Goal: Task Accomplishment & Management: Manage account settings

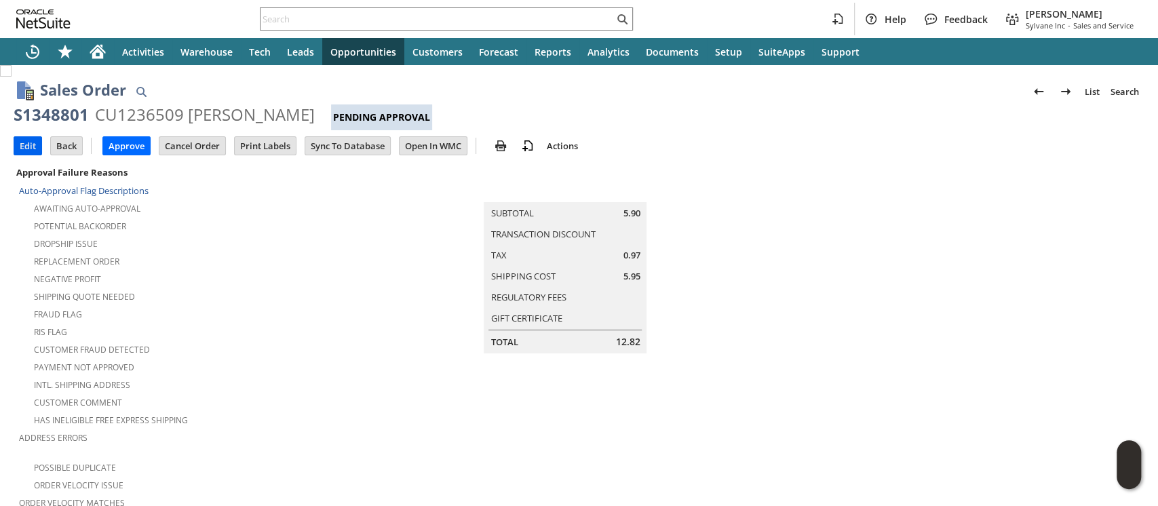
click at [26, 142] on input "Edit" at bounding box center [27, 146] width 27 height 18
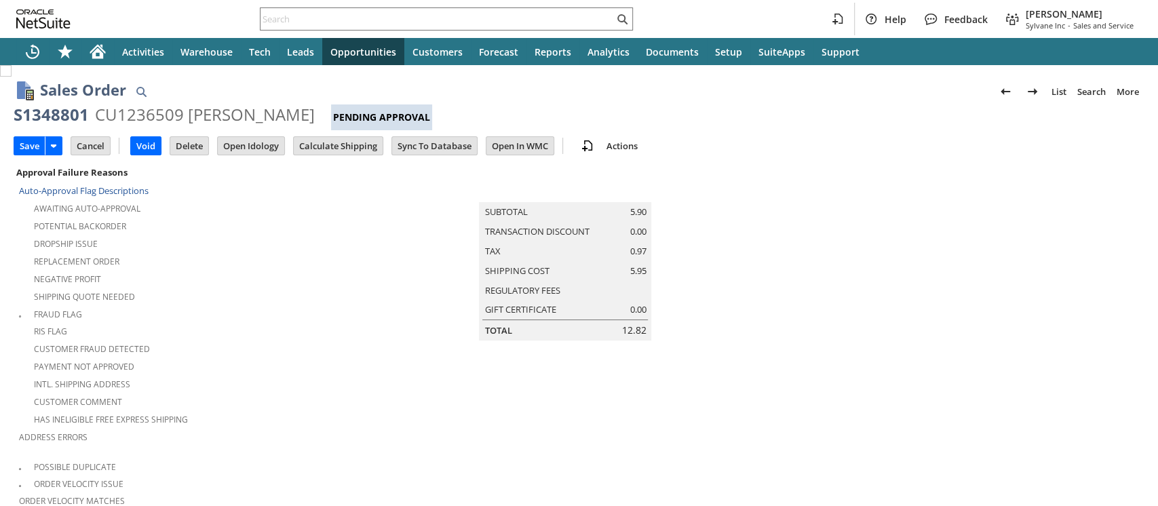
scroll to position [438, 0]
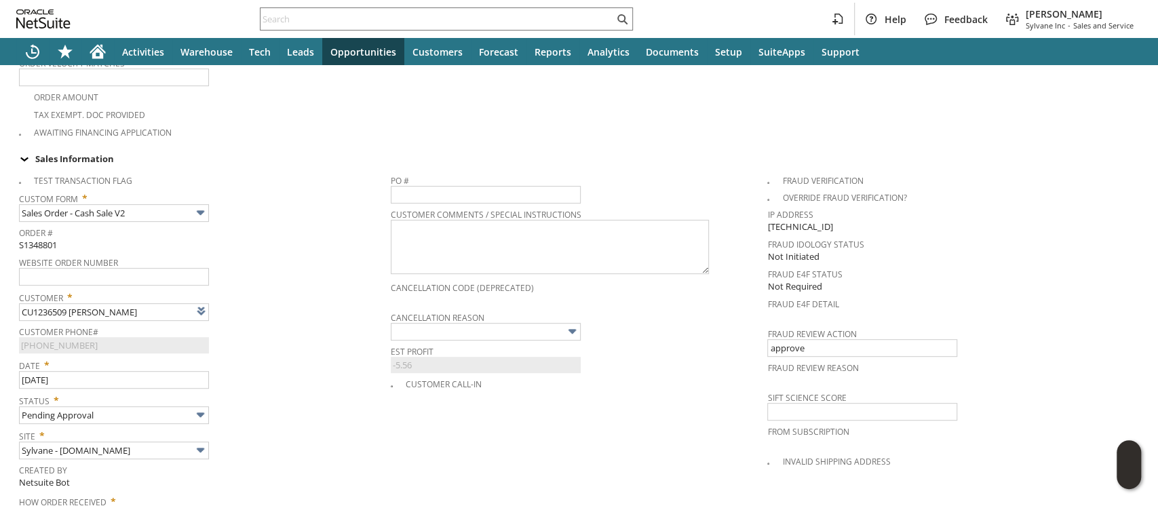
type input "Intelligent Recommendations ⁰"
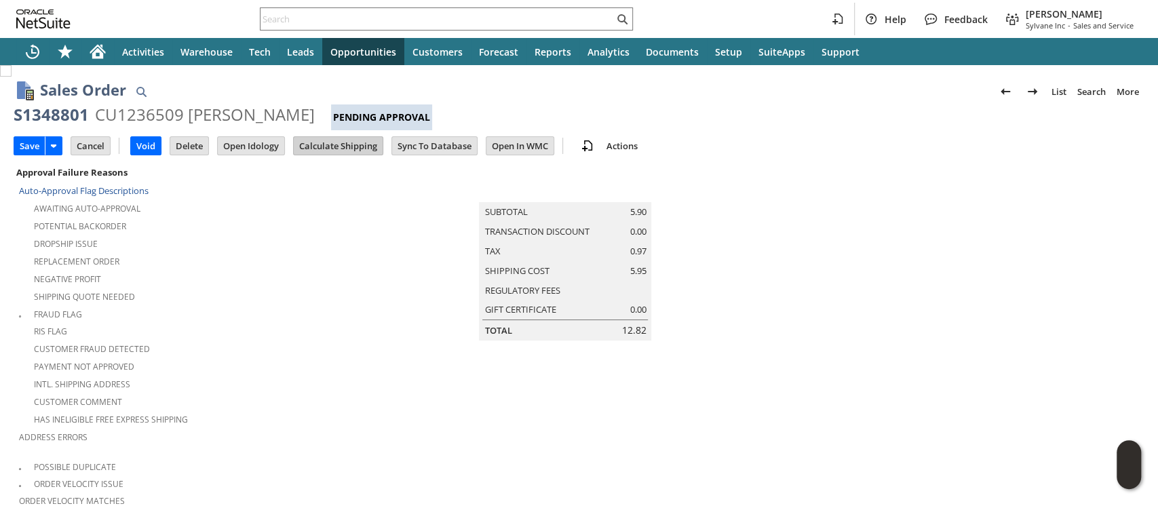
click at [336, 148] on input "Calculate Shipping" at bounding box center [338, 146] width 89 height 18
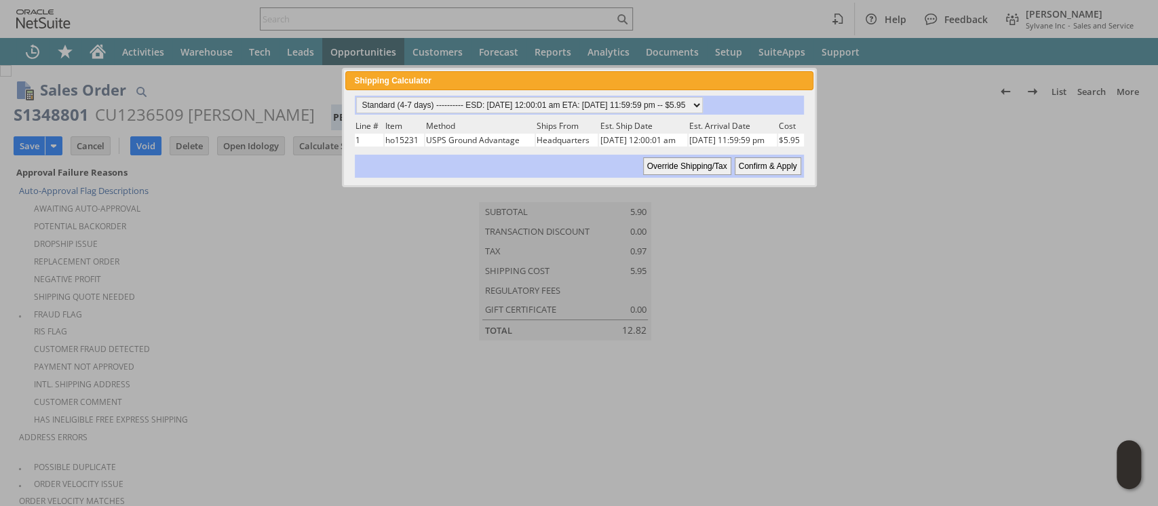
click at [754, 164] on input "Confirm & Apply" at bounding box center [768, 166] width 66 height 18
type input "Add"
type input "Copy Previous"
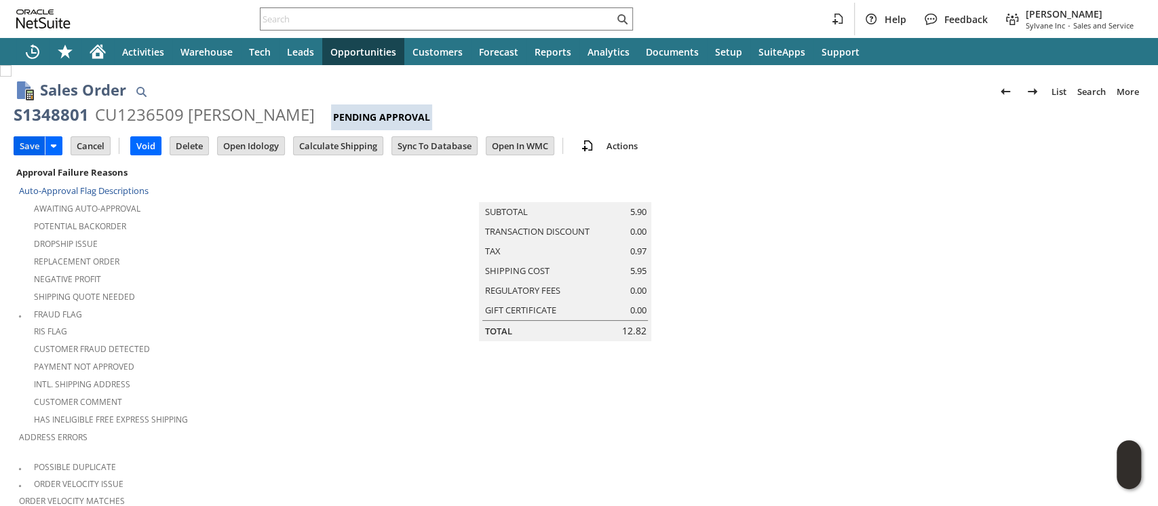
click at [24, 147] on input "Save" at bounding box center [29, 146] width 31 height 18
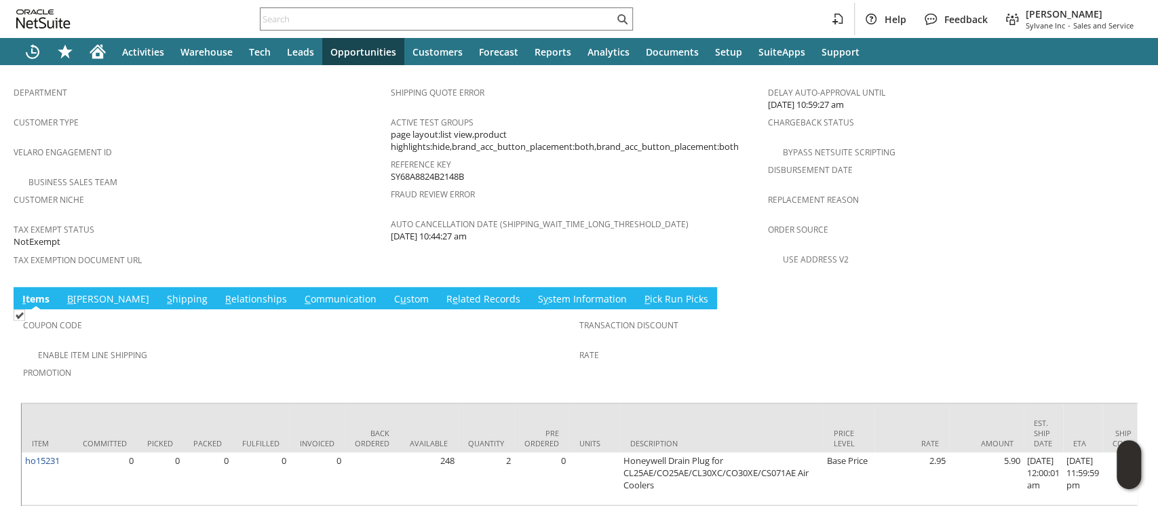
click at [163, 292] on link "S hipping" at bounding box center [186, 299] width 47 height 15
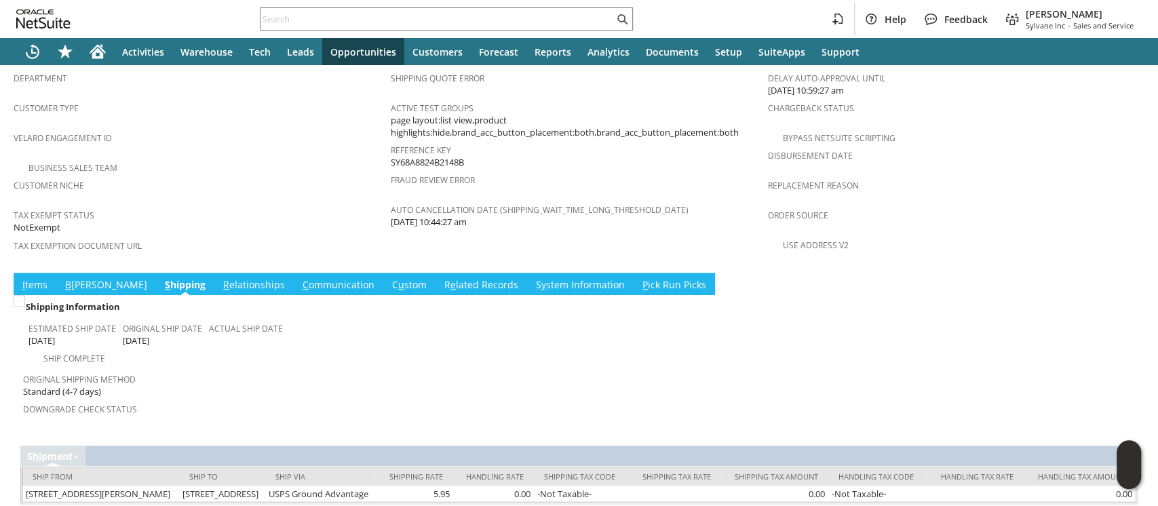
scroll to position [917, 0]
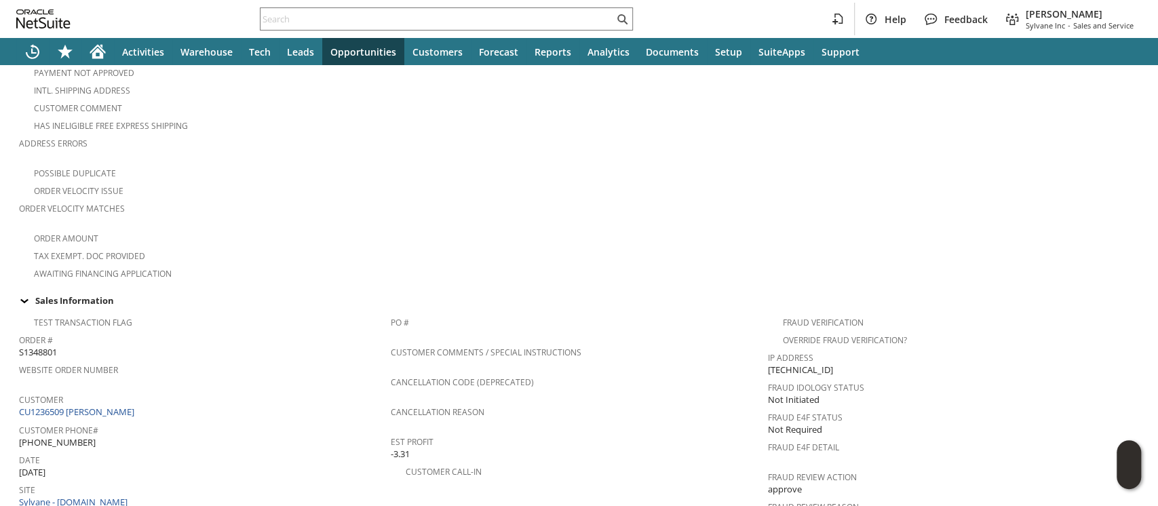
scroll to position [452, 0]
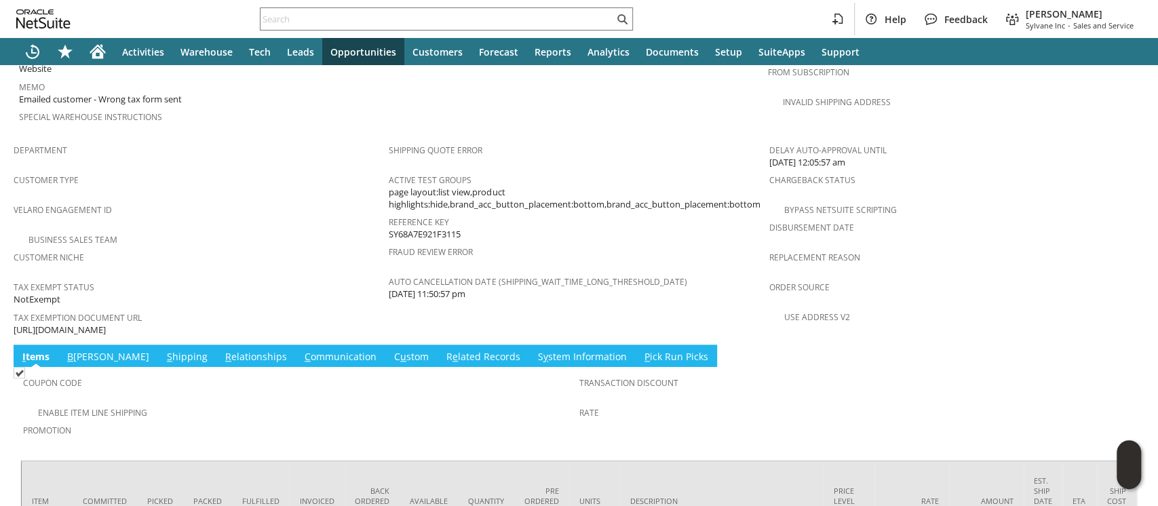
scroll to position [814, 0]
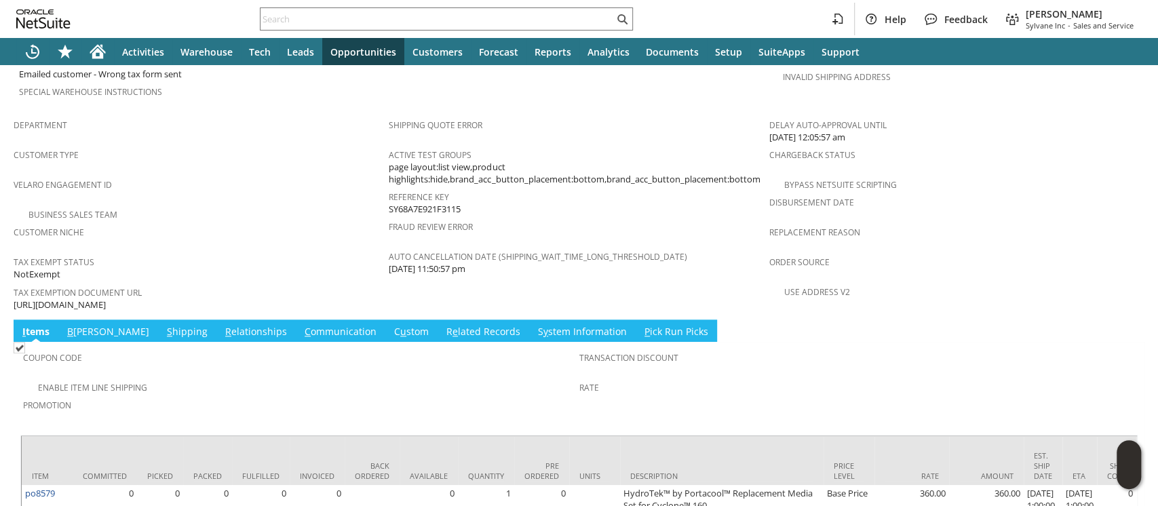
click at [301, 325] on link "C ommunication" at bounding box center [340, 332] width 79 height 15
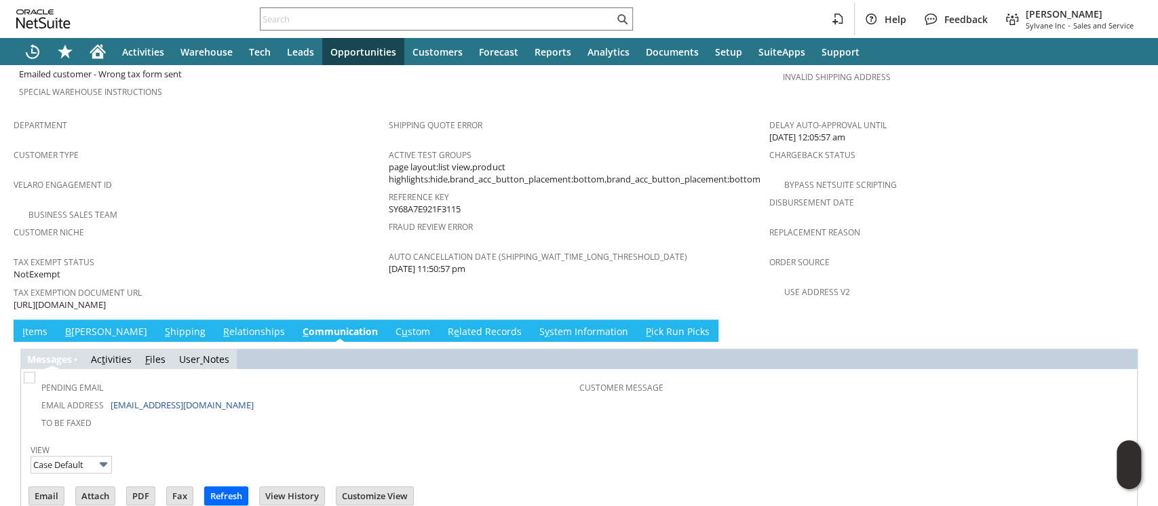
scroll to position [916, 0]
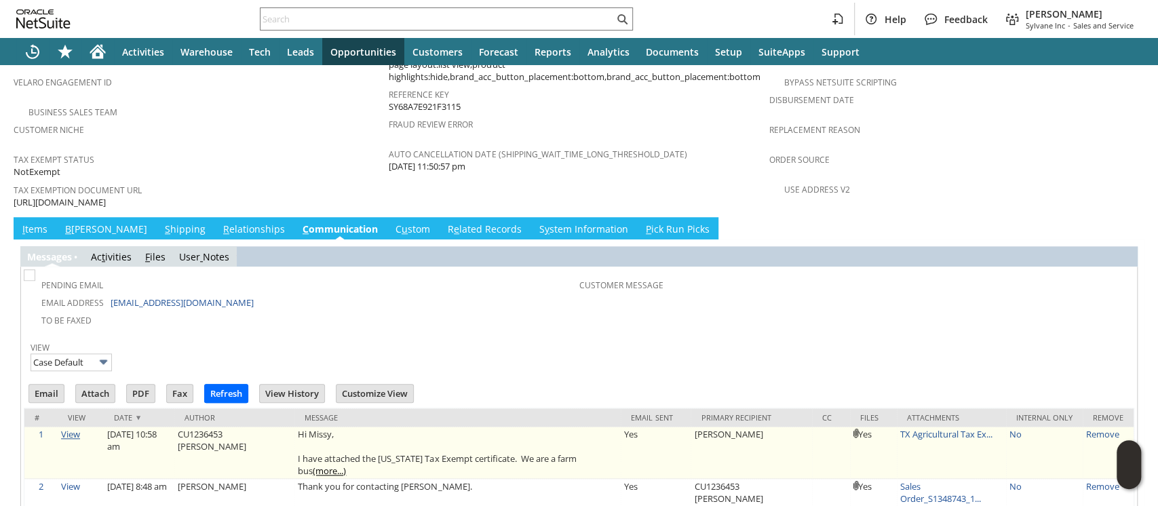
click at [73, 428] on link "View" at bounding box center [70, 434] width 19 height 12
click at [64, 428] on link "View" at bounding box center [70, 434] width 19 height 12
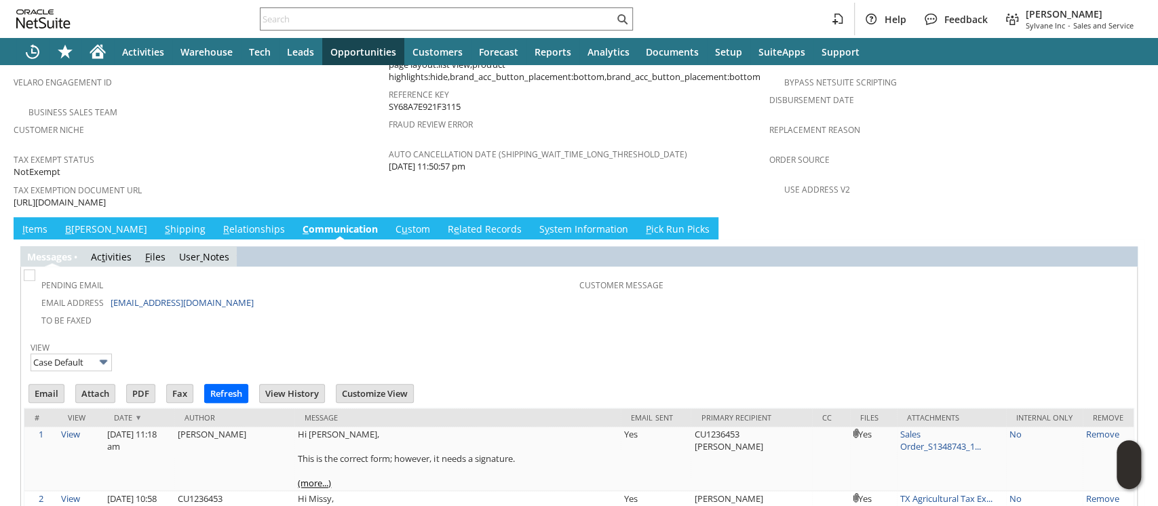
scroll to position [0, 0]
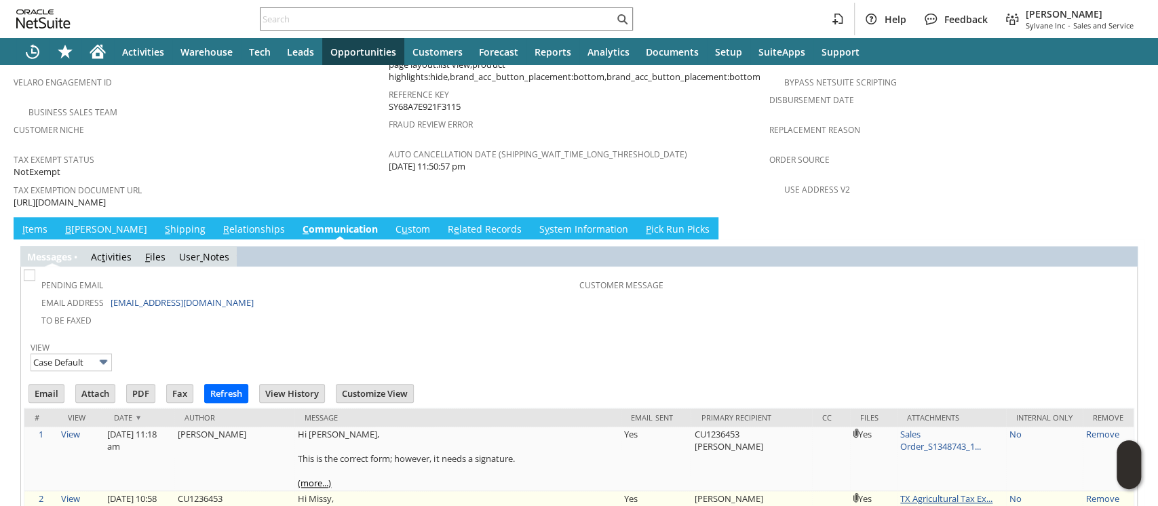
click at [900, 492] on link "TX Agricultural Tax Ex..." at bounding box center [946, 498] width 92 height 12
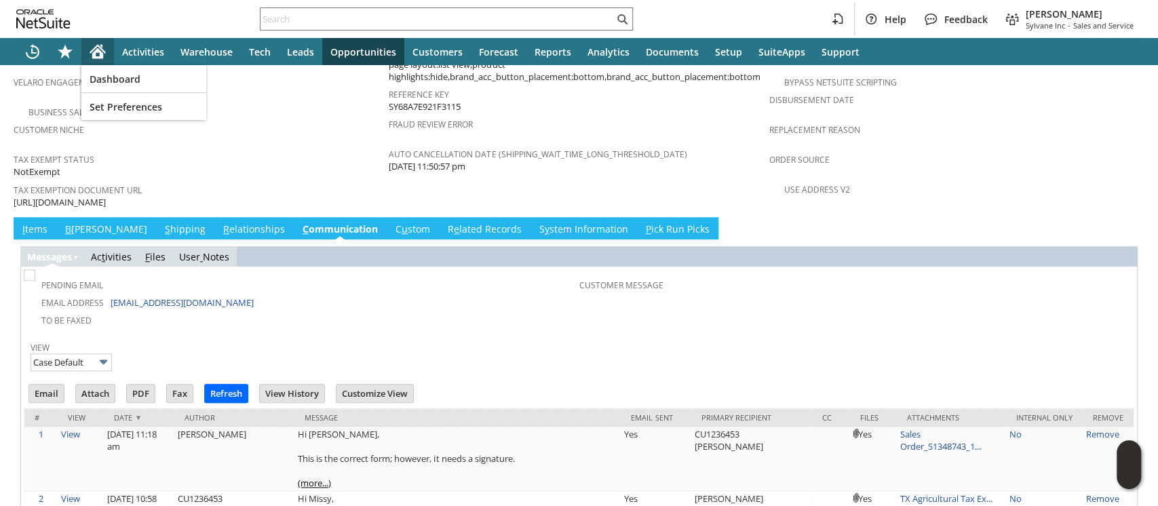
click at [98, 39] on div "Home" at bounding box center [97, 51] width 33 height 27
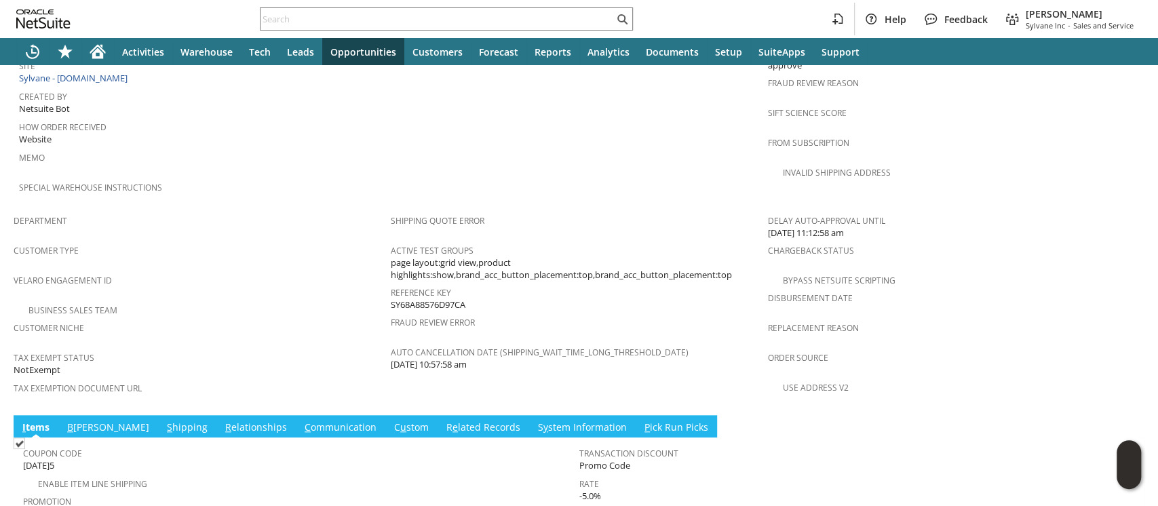
scroll to position [858, 0]
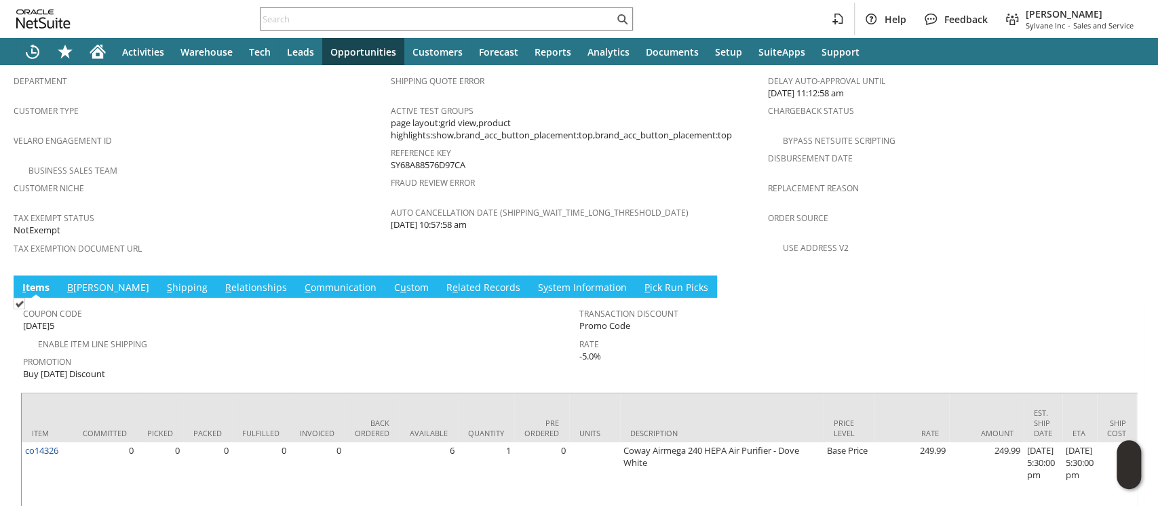
click at [163, 281] on link "S hipping" at bounding box center [186, 288] width 47 height 15
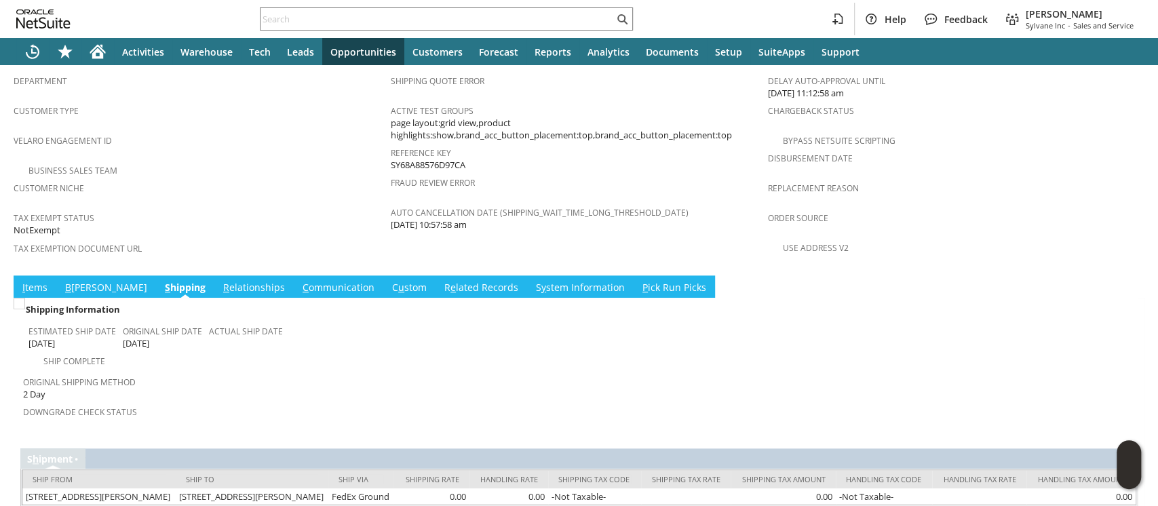
scroll to position [864, 0]
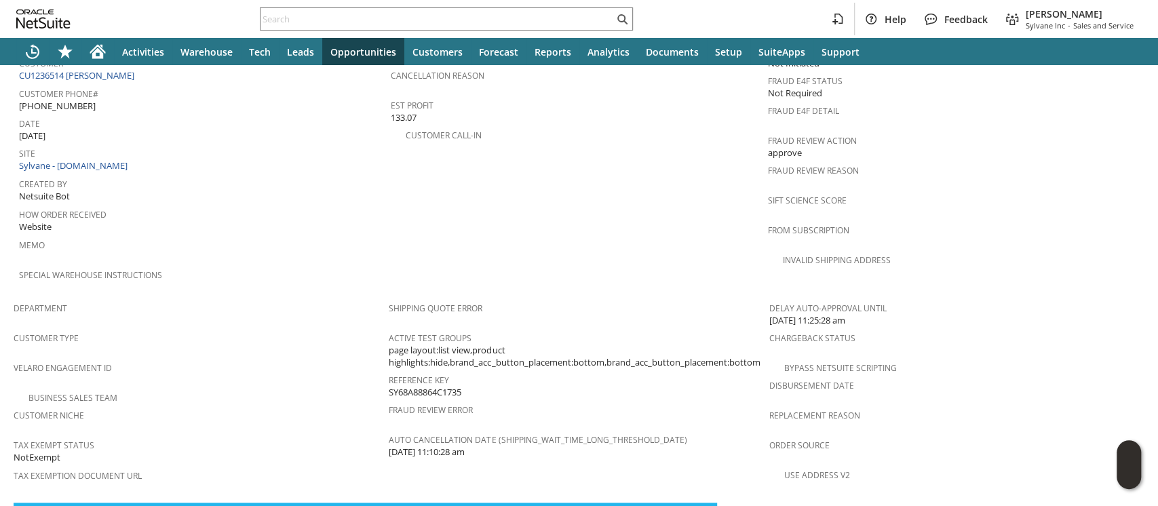
scroll to position [994, 0]
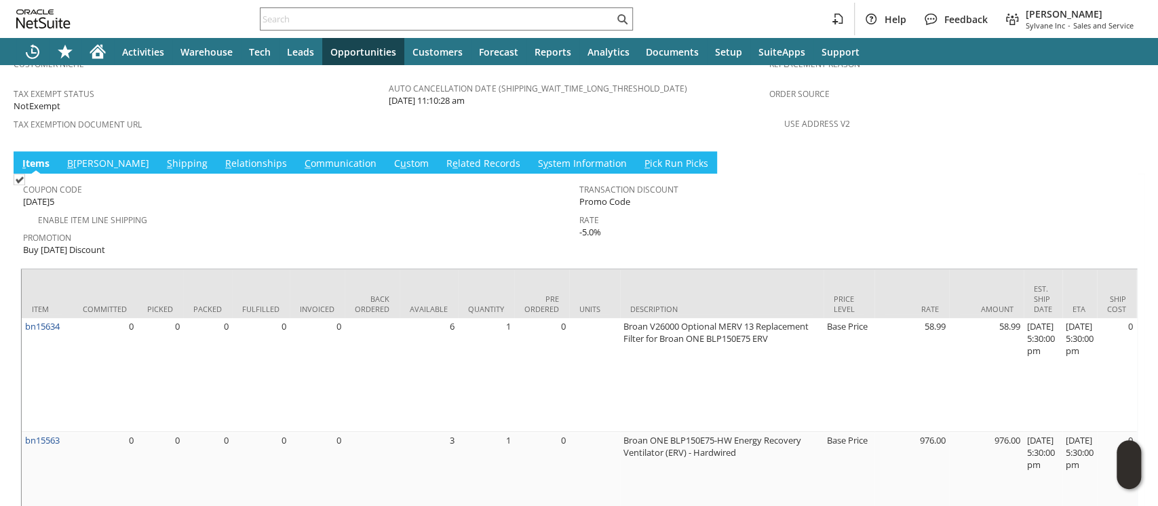
click at [163, 157] on link "S hipping" at bounding box center [186, 164] width 47 height 15
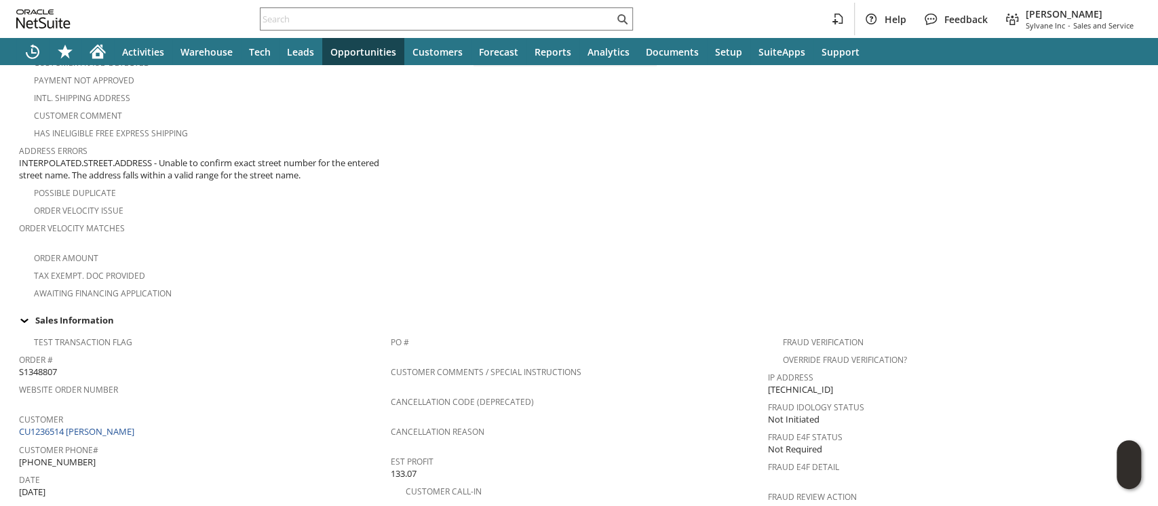
scroll to position [876, 0]
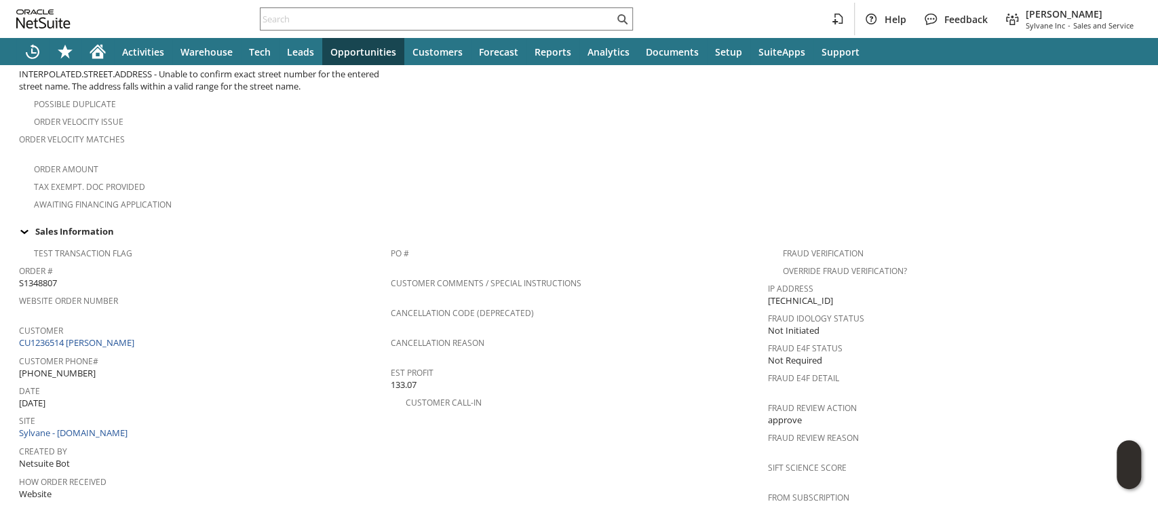
scroll to position [452, 0]
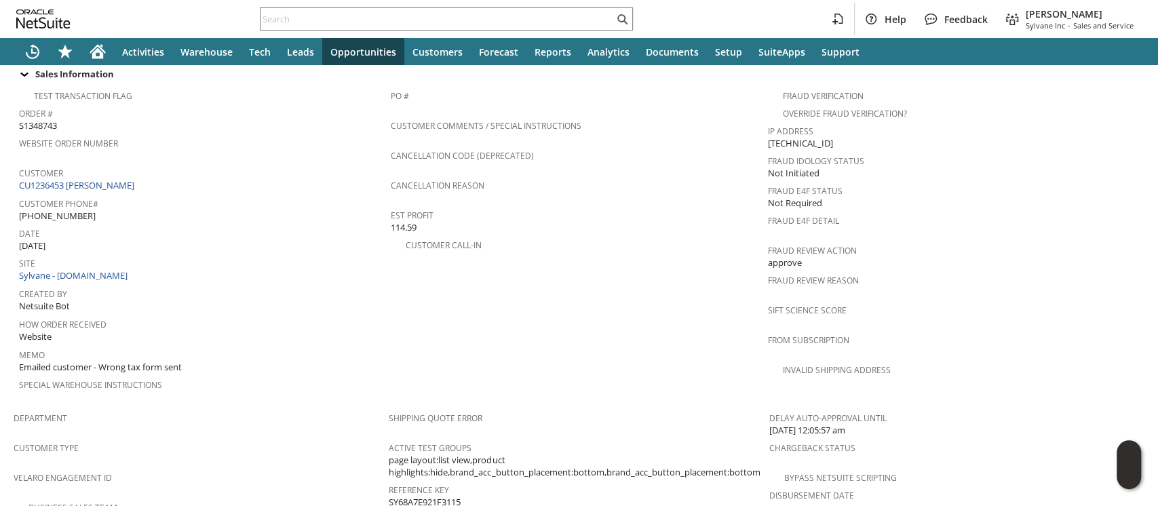
scroll to position [904, 0]
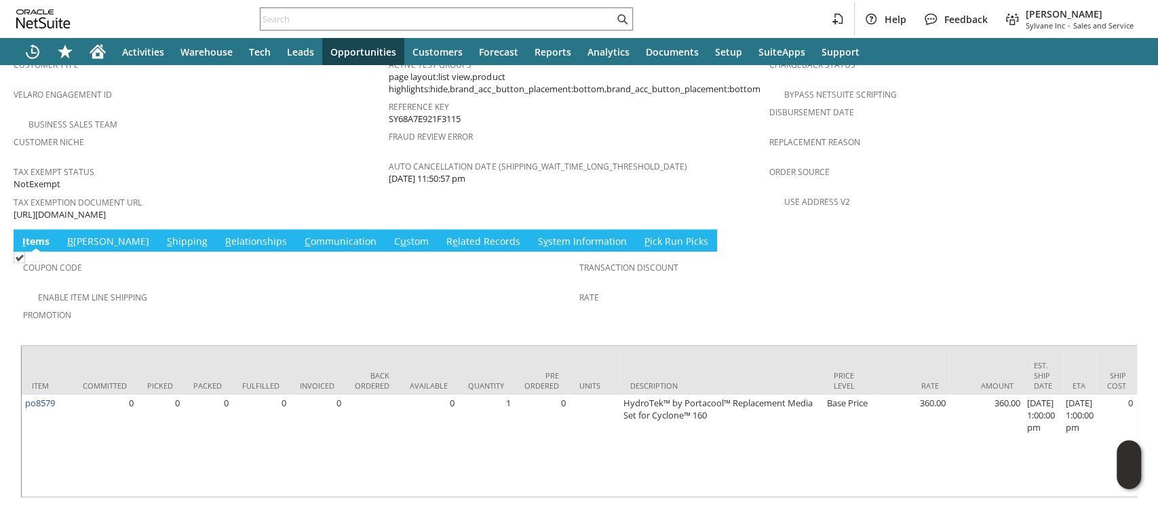
click at [301, 235] on link "C ommunication" at bounding box center [340, 242] width 79 height 15
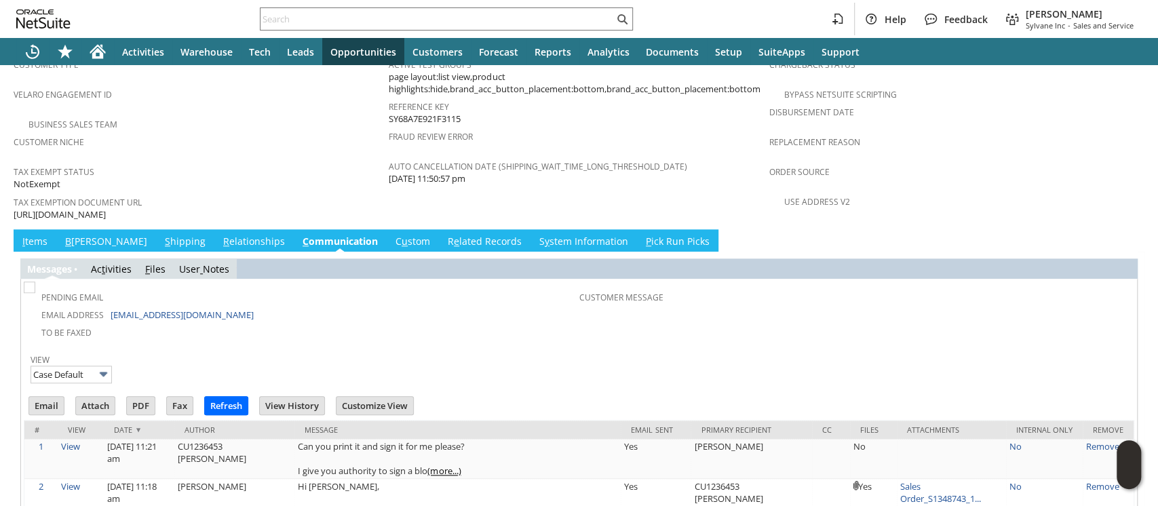
scroll to position [0, 0]
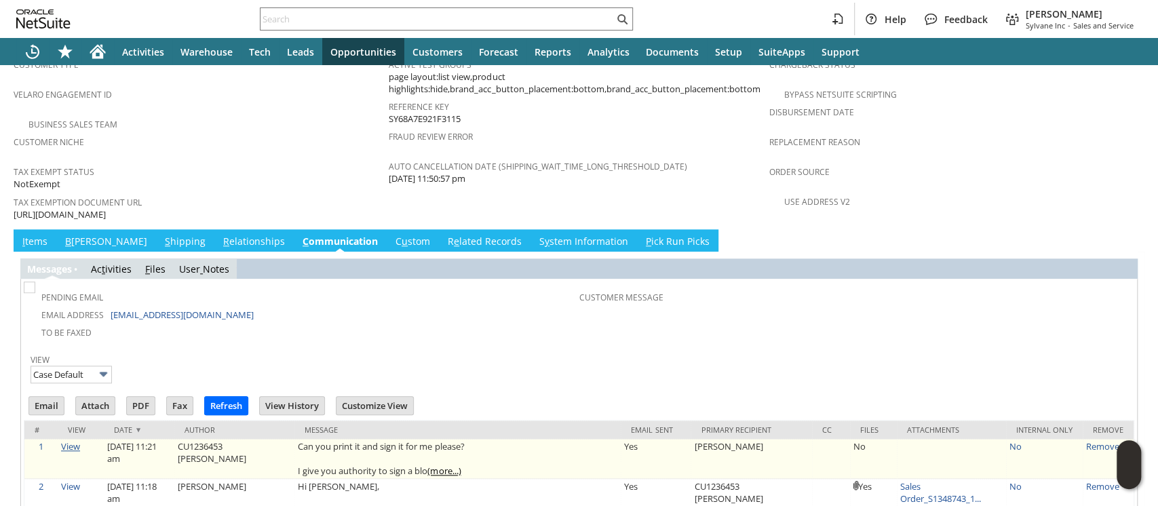
click at [74, 440] on link "View" at bounding box center [70, 446] width 19 height 12
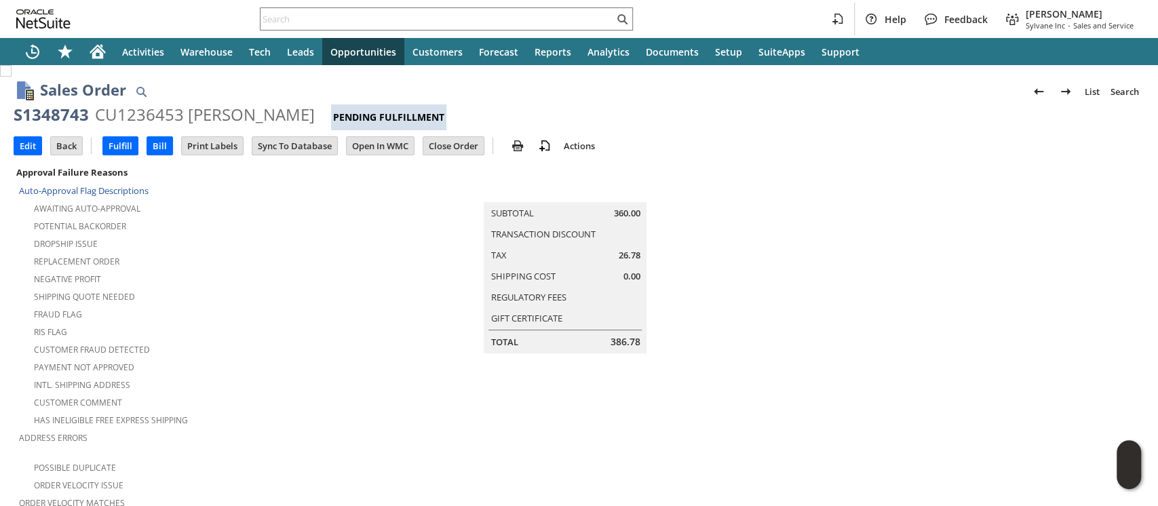
click at [80, 115] on div "S1348743" at bounding box center [51, 115] width 75 height 22
copy div "S1348743"
click at [625, 250] on span "26.78" at bounding box center [629, 255] width 22 height 13
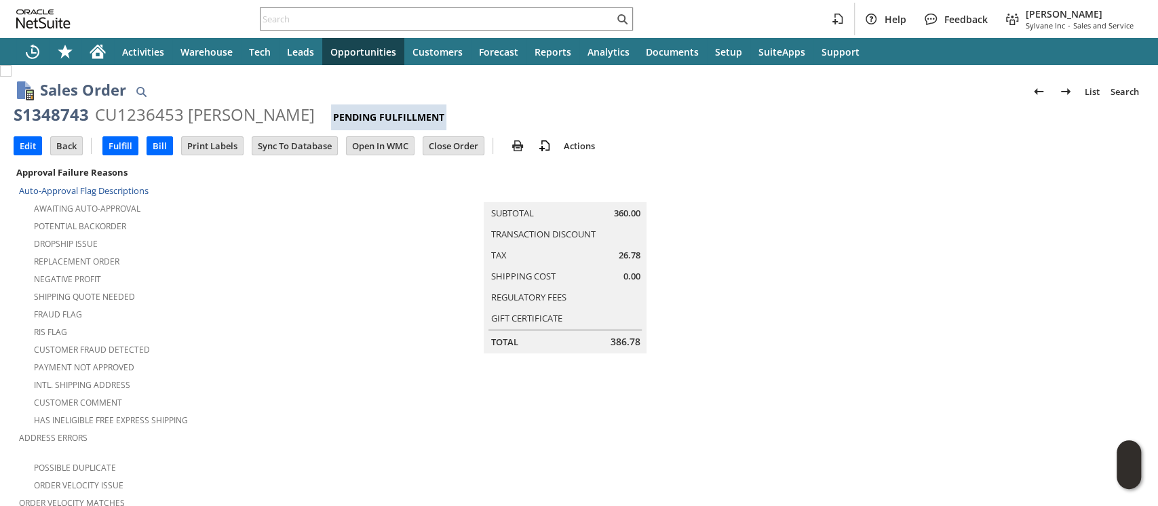
copy span "26.78"
click at [104, 54] on icon "Home" at bounding box center [98, 51] width 16 height 16
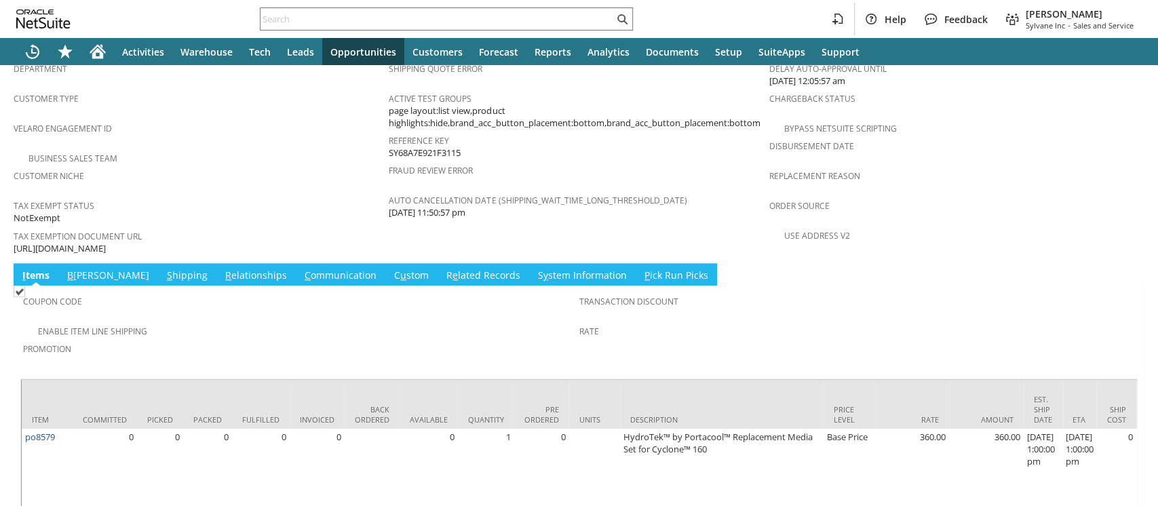
click at [301, 269] on link "C ommunication" at bounding box center [340, 276] width 79 height 15
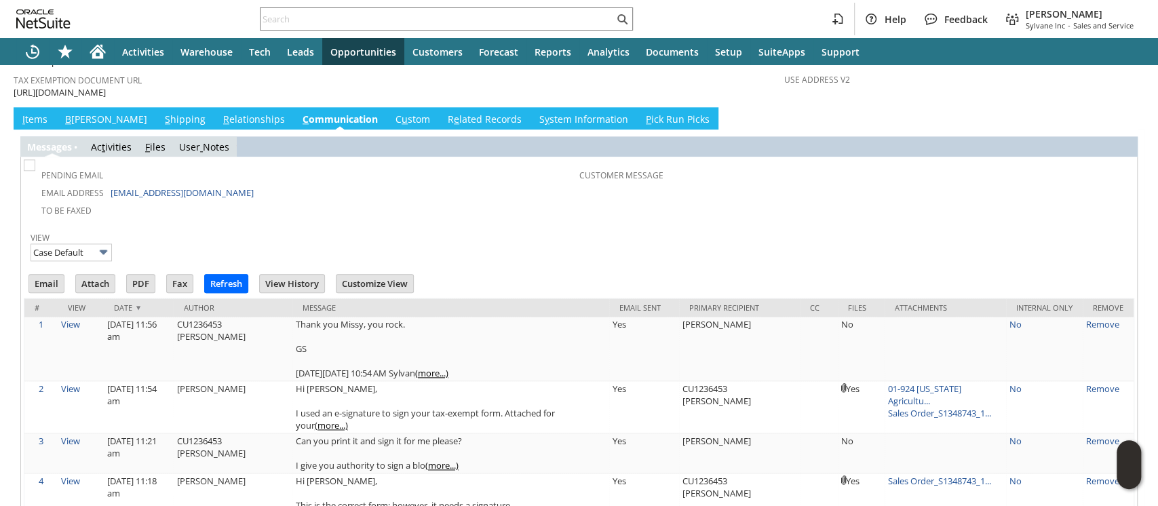
scroll to position [1051, 0]
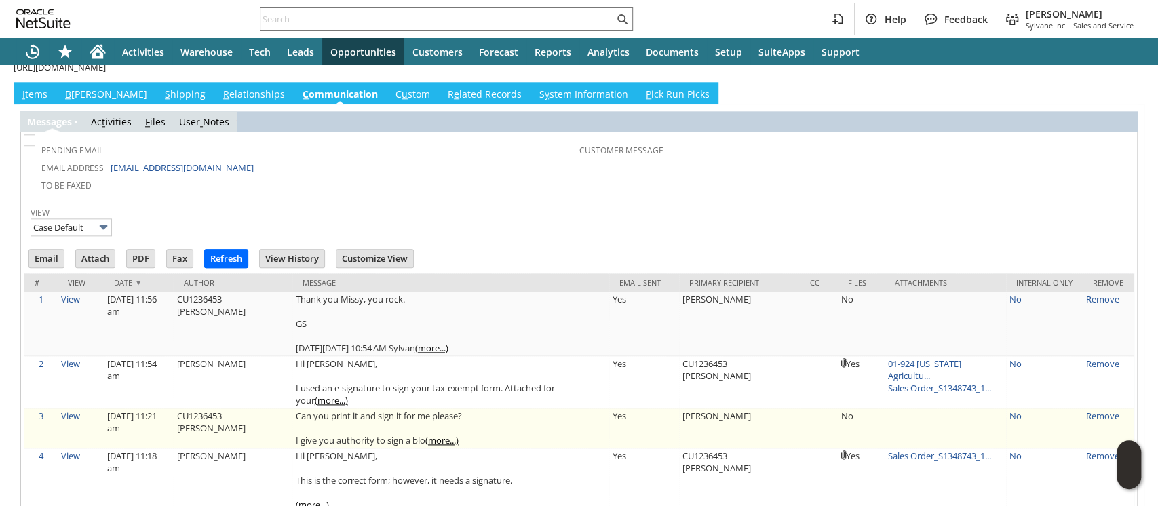
click at [450, 434] on link "(more...)" at bounding box center [441, 440] width 33 height 12
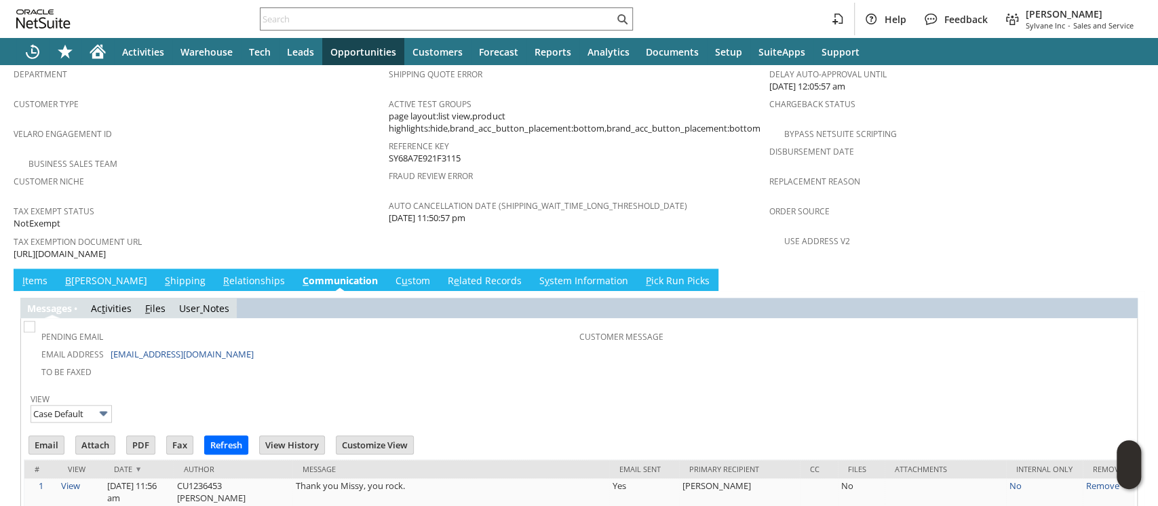
scroll to position [870, 0]
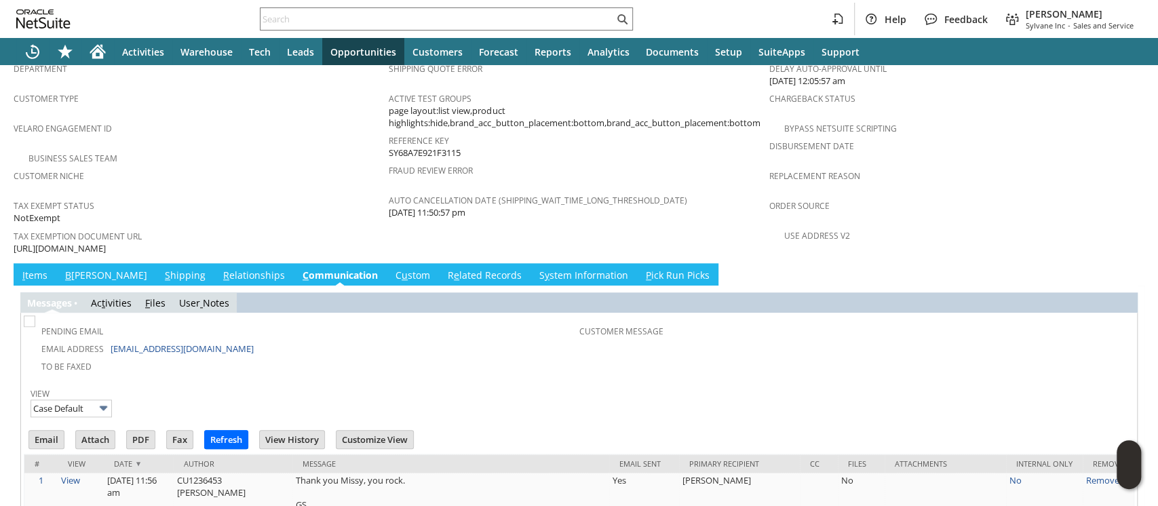
click at [47, 269] on link "I tems" at bounding box center [35, 276] width 32 height 15
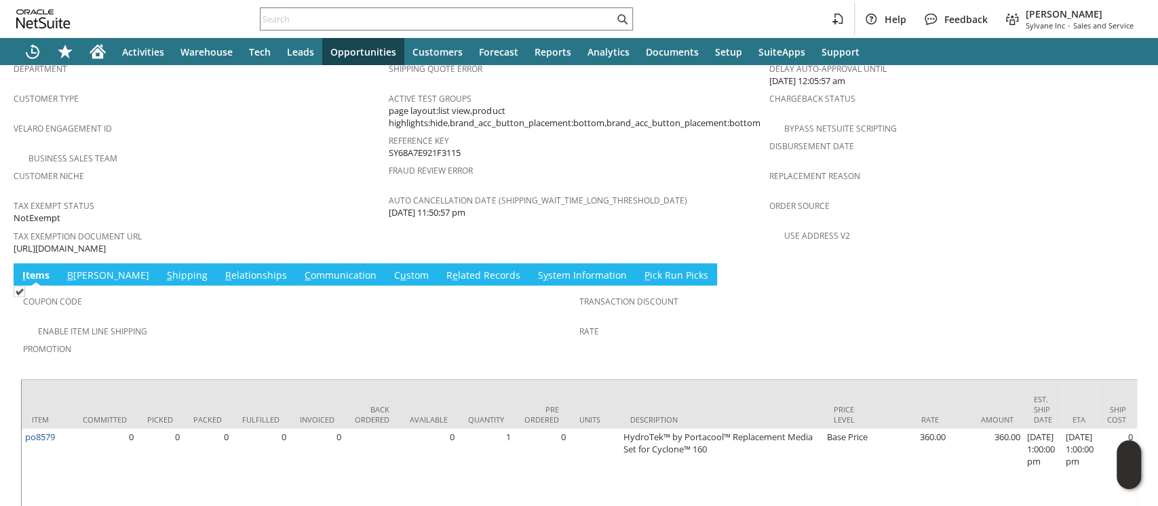
scroll to position [0, 0]
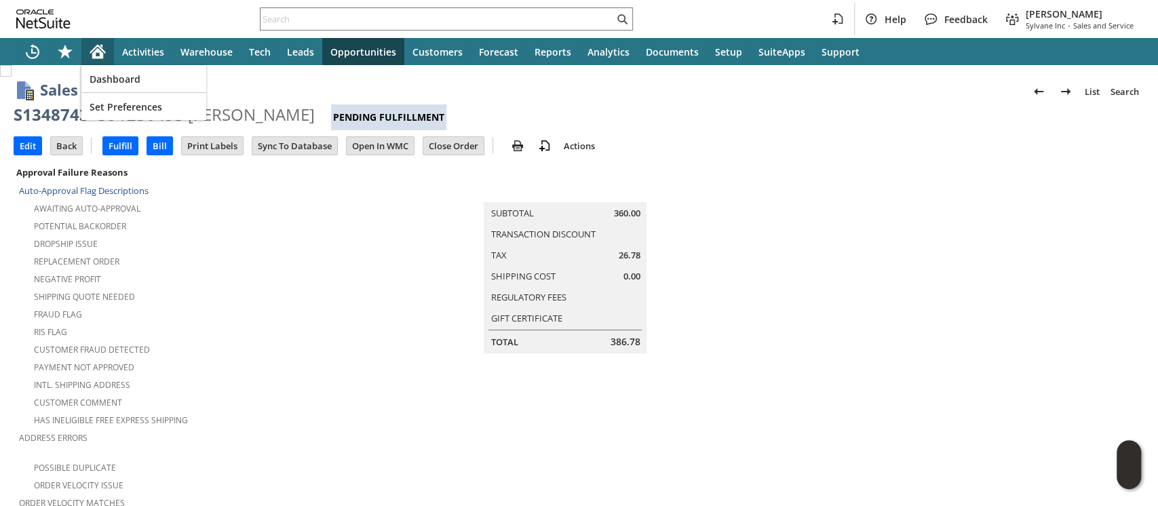
click at [98, 50] on icon "Home" at bounding box center [97, 53] width 11 height 10
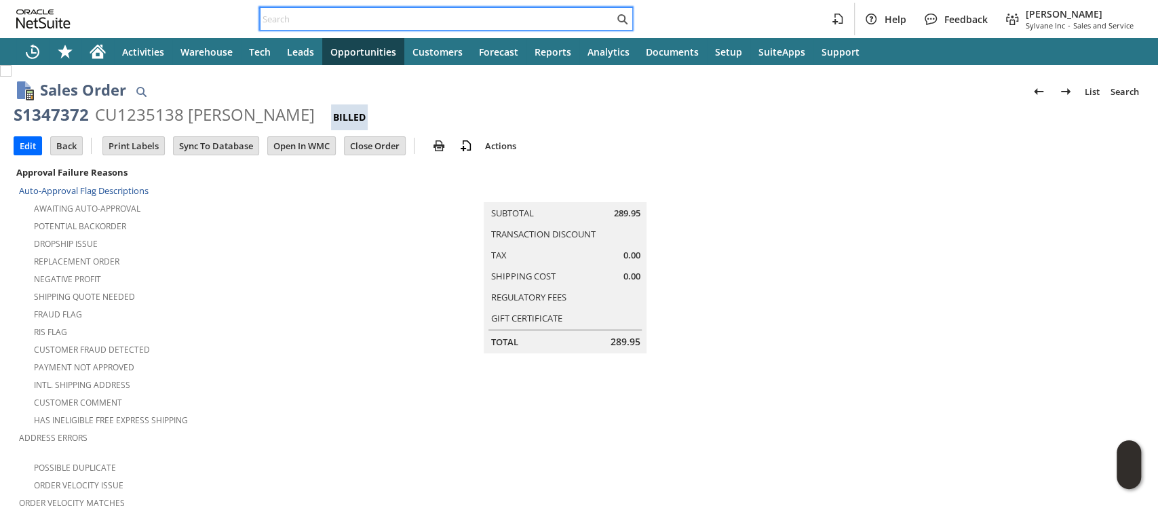
click at [556, 16] on input "text" at bounding box center [436, 19] width 353 height 16
paste input "114-7012140-9139440"
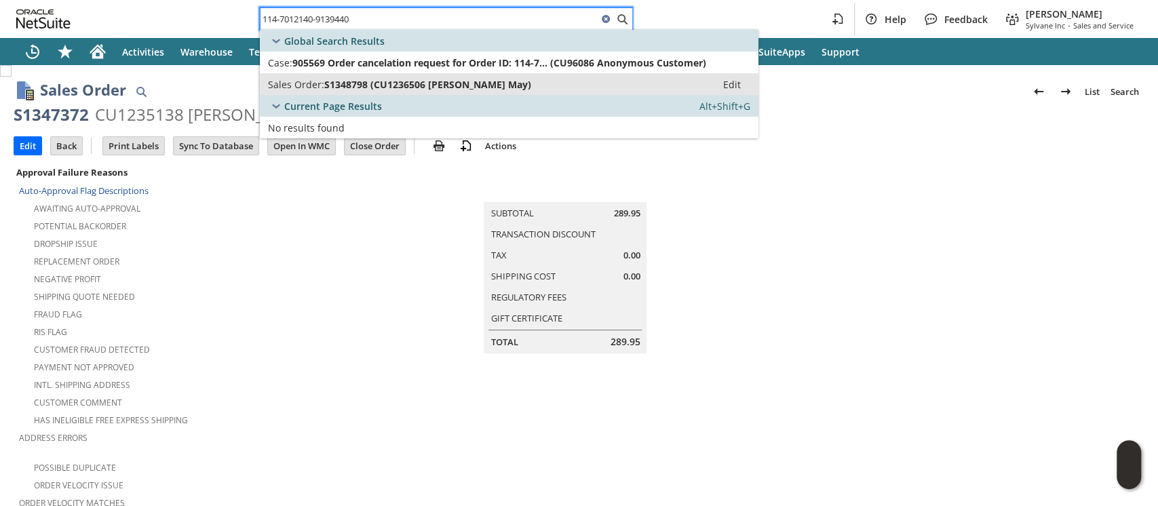
type input "114-7012140-9139440"
click at [431, 79] on span "S1348798 (CU1236506 [PERSON_NAME] May)" at bounding box center [427, 84] width 207 height 13
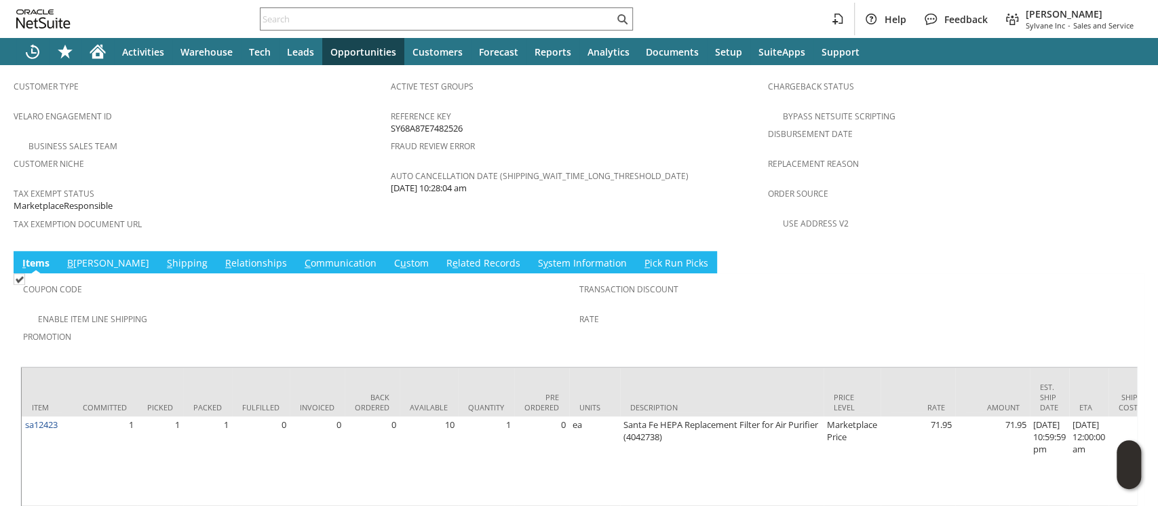
click at [529, 251] on td "S y stem Information" at bounding box center [582, 262] width 106 height 22
click at [535, 256] on link "S y stem Information" at bounding box center [583, 263] width 96 height 15
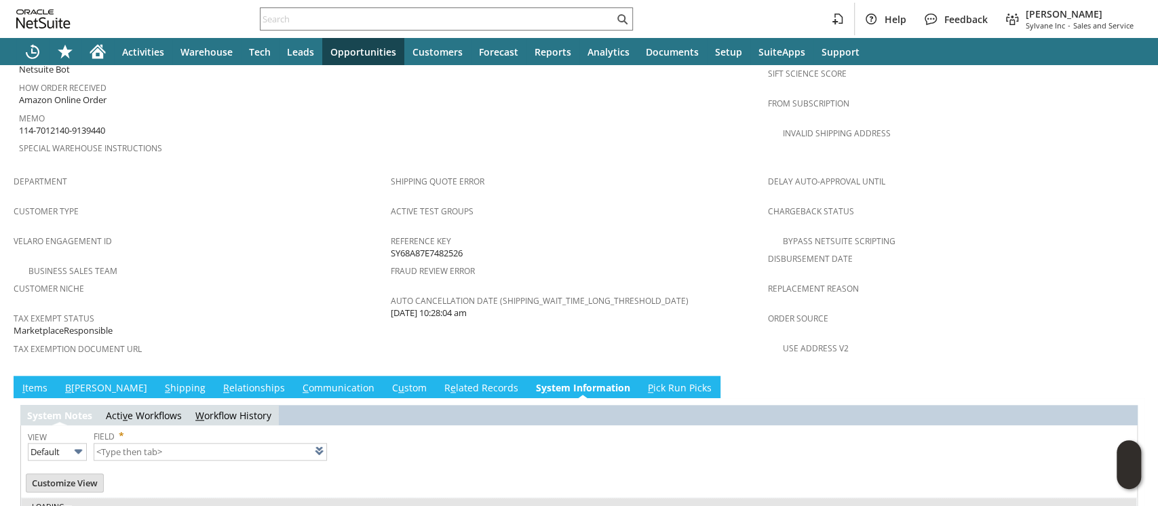
type input "1 to 25 of 76"
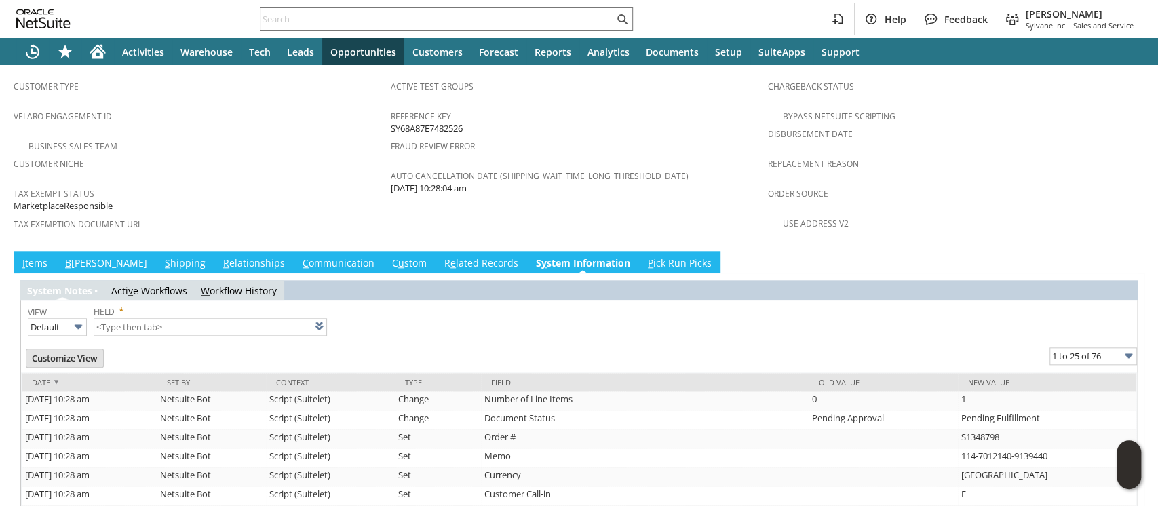
click at [33, 256] on link "I tems" at bounding box center [35, 263] width 32 height 15
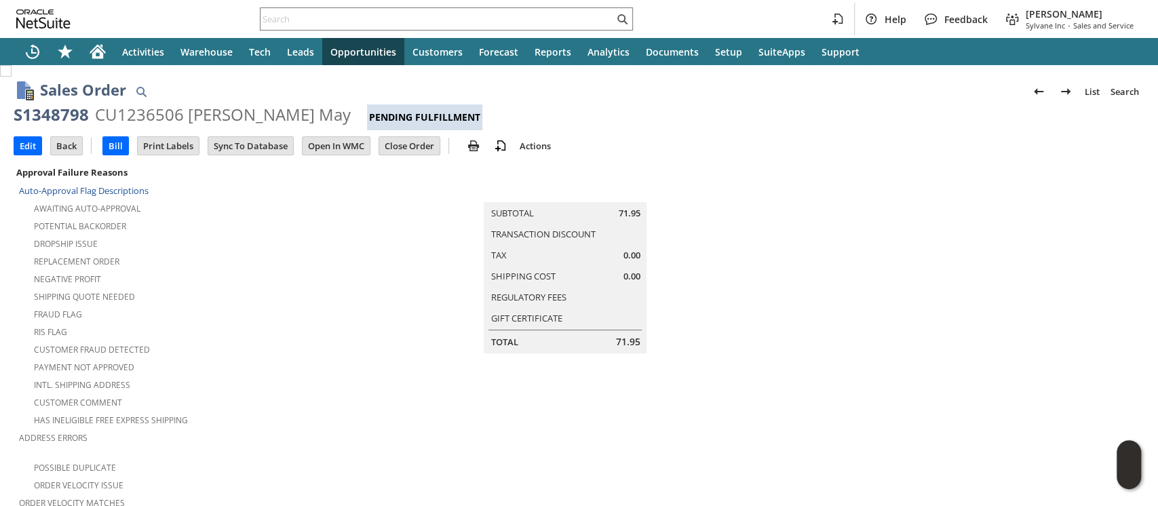
click at [40, 112] on div "S1348798" at bounding box center [51, 115] width 75 height 22
copy div "S1348798"
click at [166, 116] on div "CU1236506 [PERSON_NAME] May" at bounding box center [223, 115] width 256 height 22
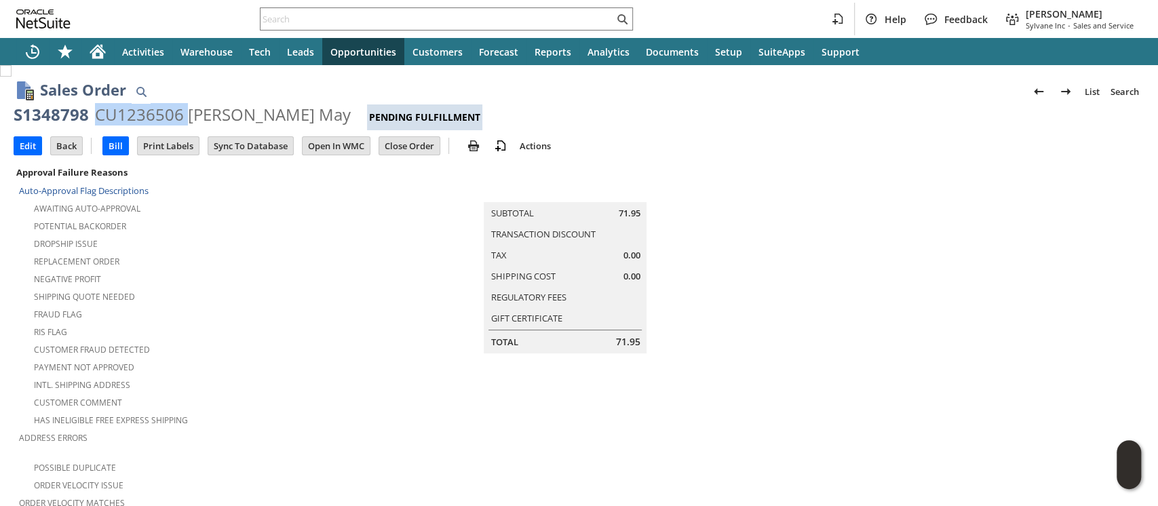
copy div "CU1236506"
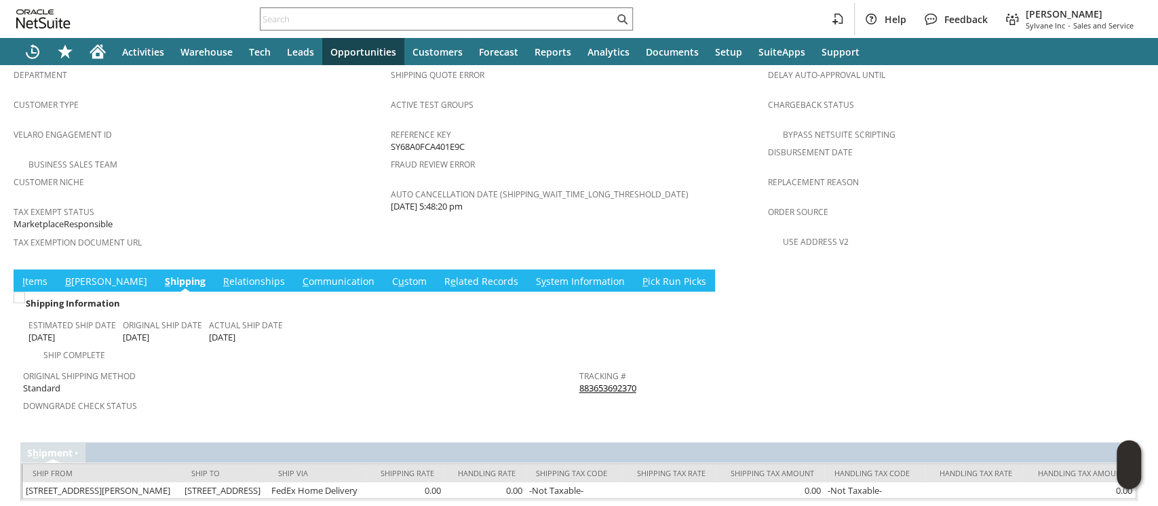
click at [579, 382] on link "883653692370" at bounding box center [607, 388] width 57 height 12
click at [613, 382] on link "883653692370" at bounding box center [607, 388] width 57 height 12
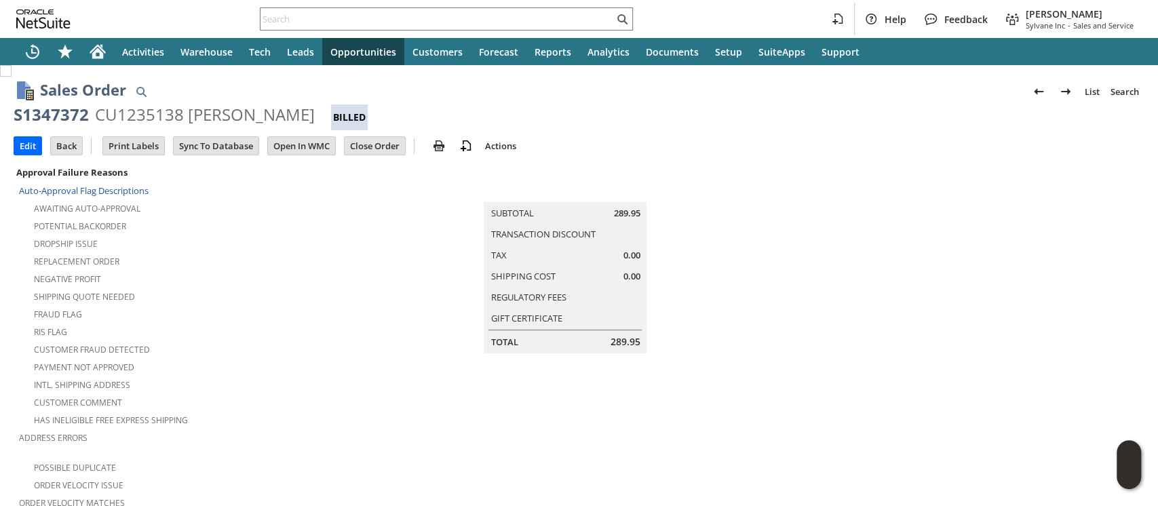
click at [73, 113] on div "S1347372" at bounding box center [51, 115] width 75 height 22
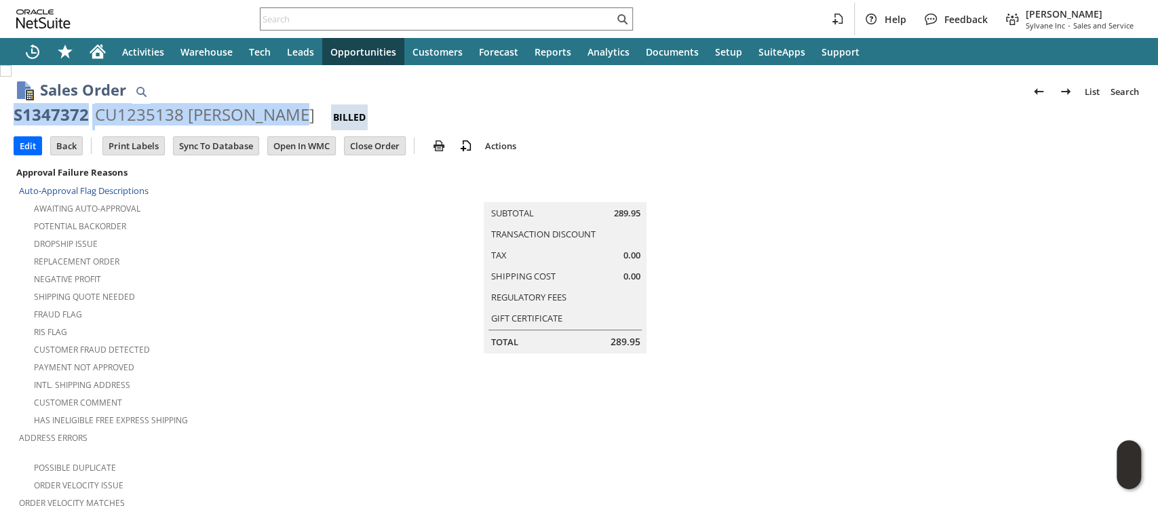
drag, startPoint x: 73, startPoint y: 113, endPoint x: 249, endPoint y: 106, distance: 176.5
click at [249, 106] on div "S1347372 CU1235138 [PERSON_NAME] Billed" at bounding box center [579, 117] width 1131 height 26
copy div "S1347372 CU1235138 [PERSON_NAME]"
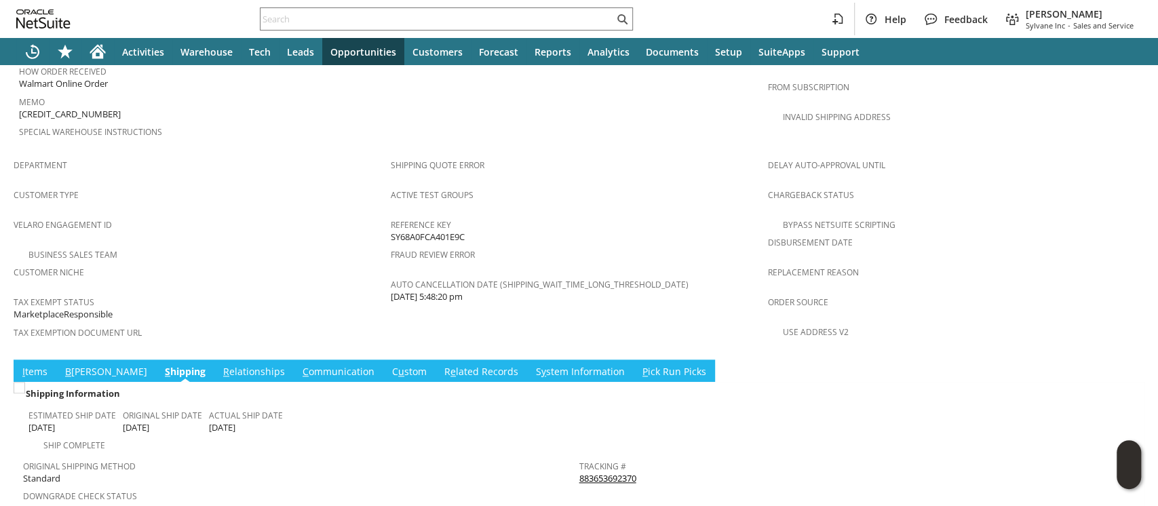
scroll to position [864, 0]
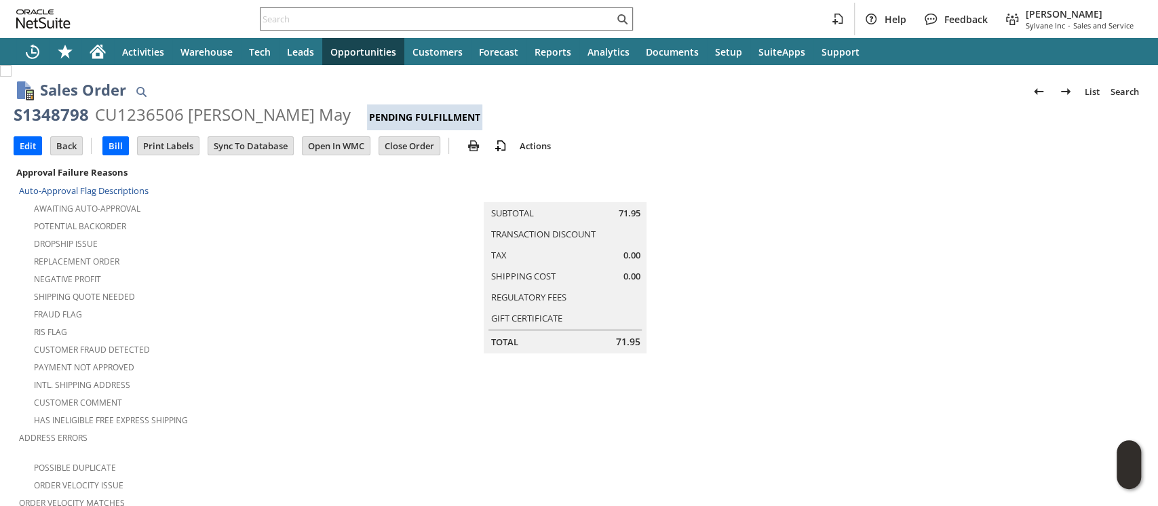
click at [311, 20] on input "text" at bounding box center [436, 19] width 353 height 16
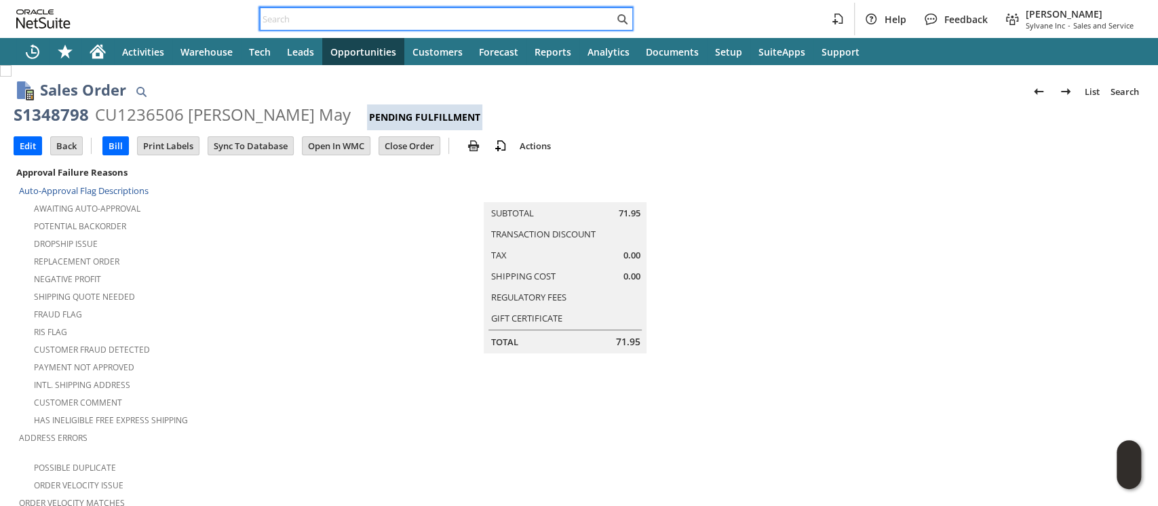
paste input "S1348798"
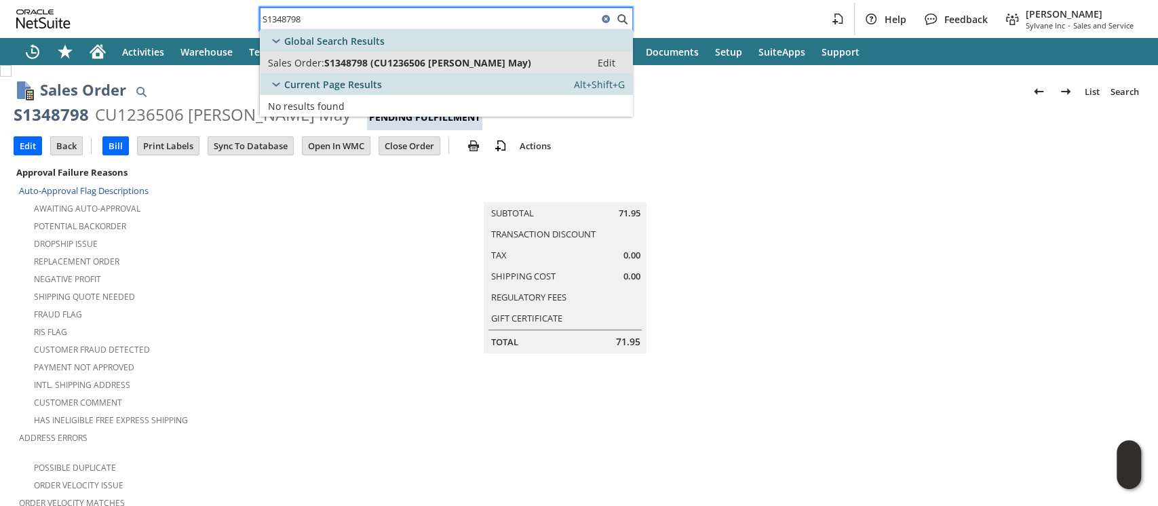
type input "S1348798"
click at [323, 62] on span "Sales Order:" at bounding box center [296, 62] width 56 height 13
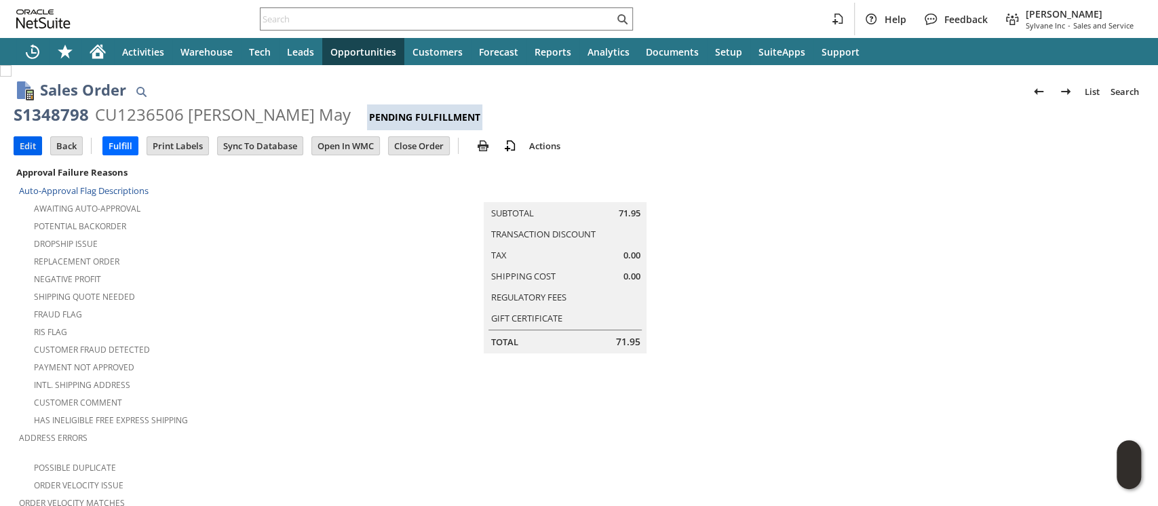
click at [31, 141] on input "Edit" at bounding box center [27, 146] width 27 height 18
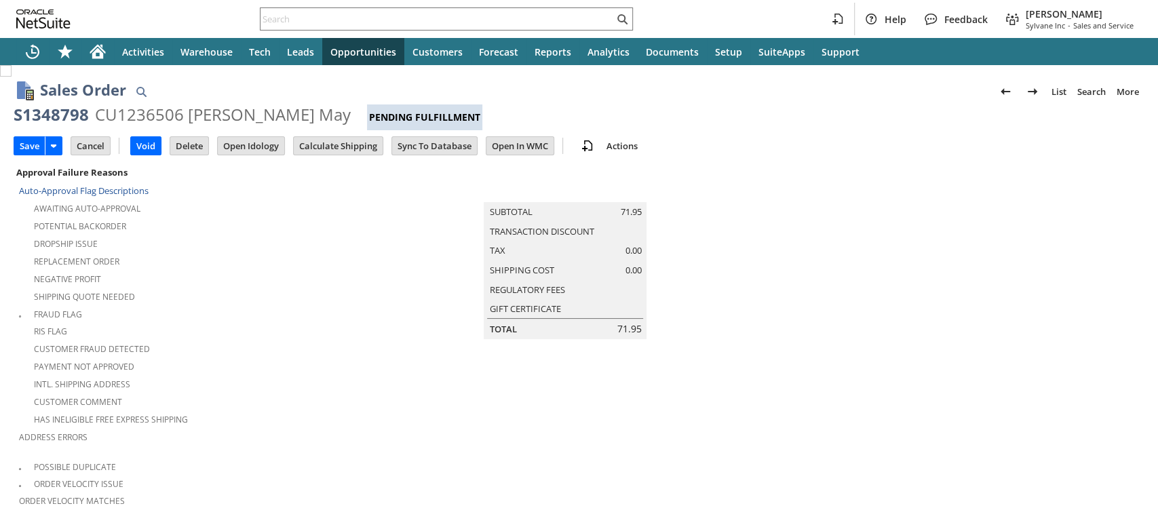
type input "Add"
type input "Copy Previous"
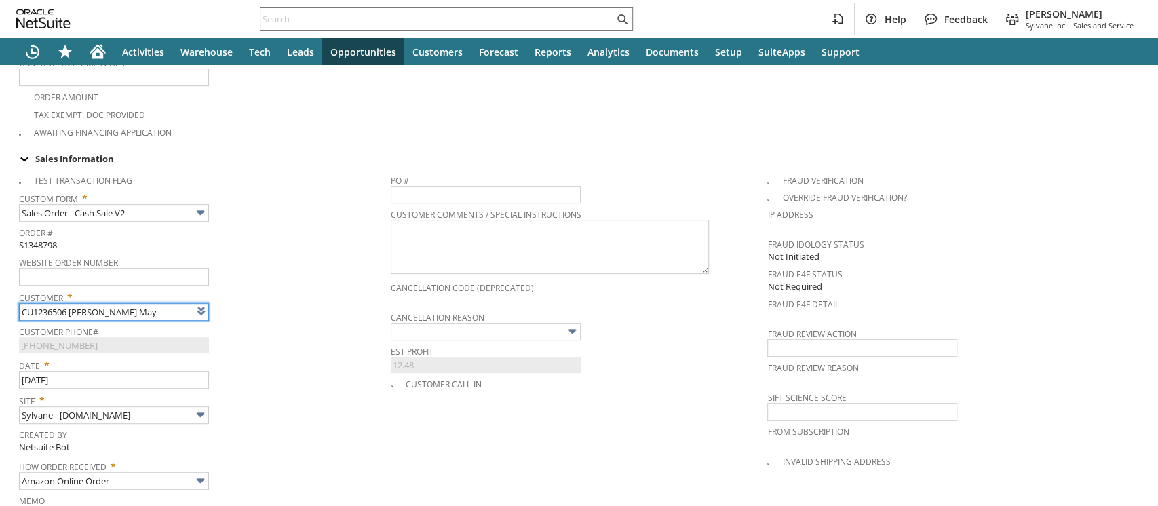
type input "Intelligent Recommendations¹⁰"
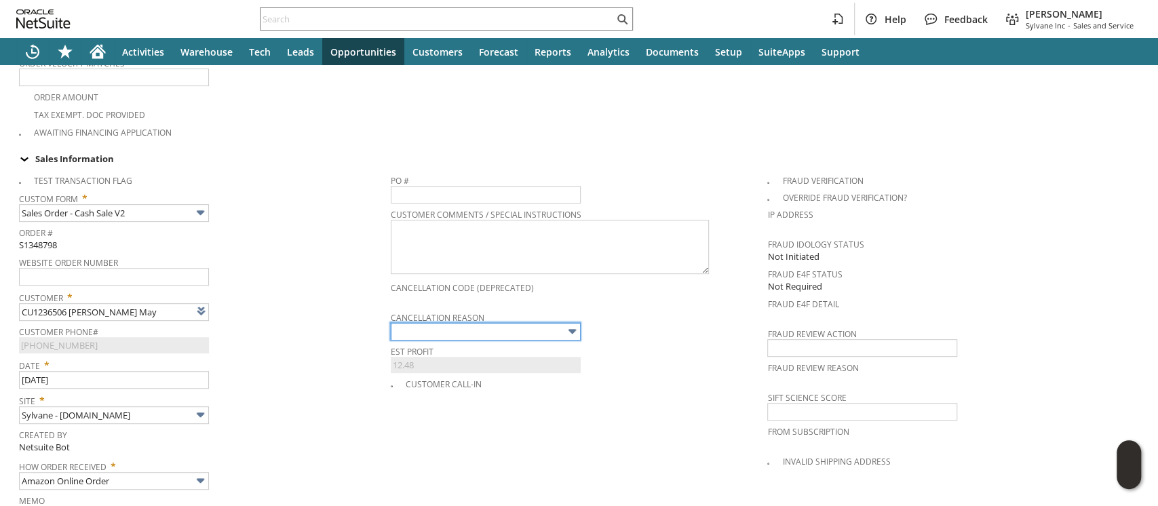
click at [400, 323] on input "text" at bounding box center [486, 332] width 190 height 18
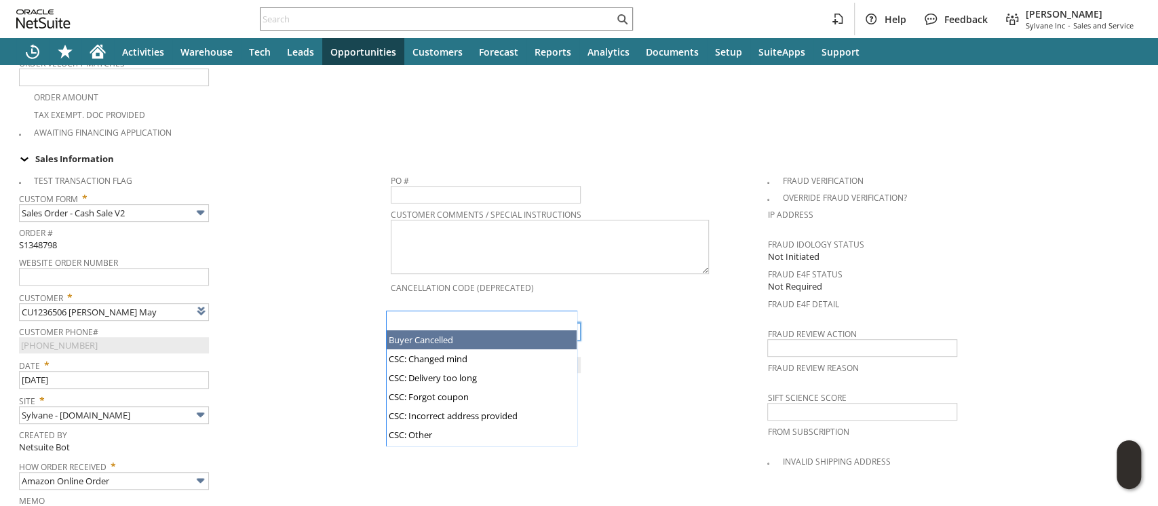
type input "Buyer Cancelled"
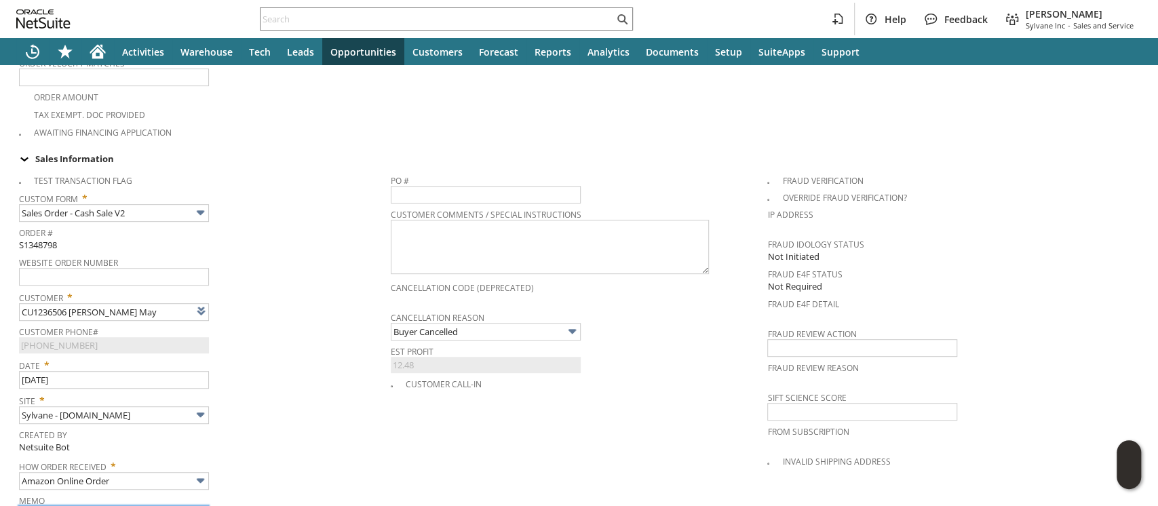
click at [156, 505] on input "114-7012140-9139440" at bounding box center [114, 515] width 190 height 18
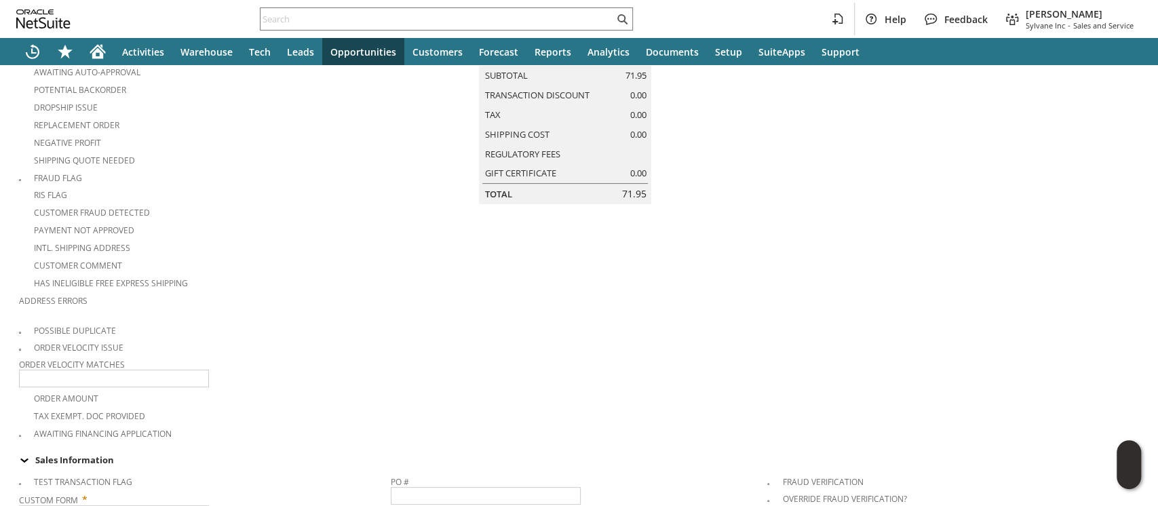
scroll to position [0, 0]
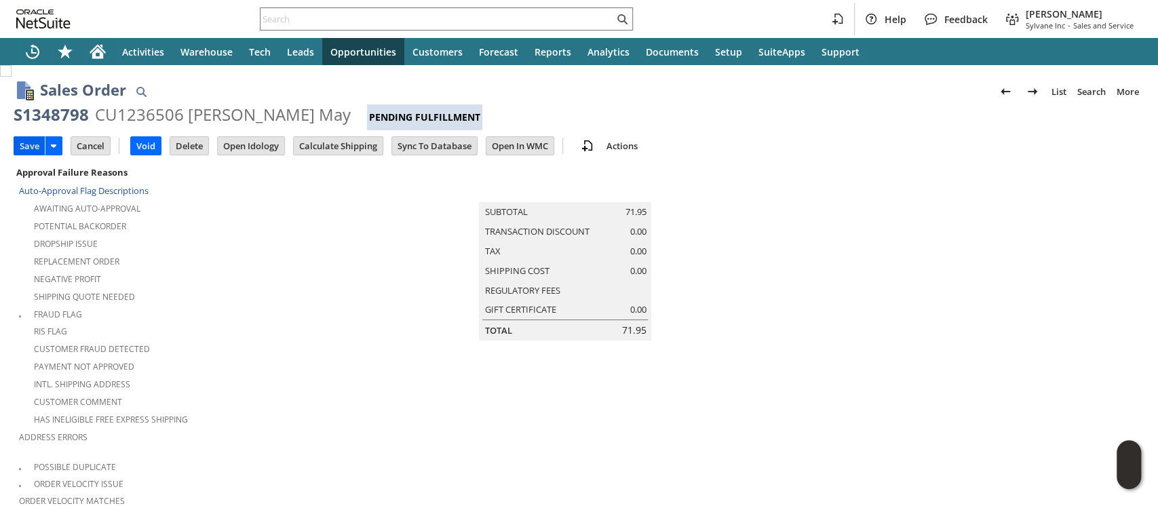
type input "114-7012140-9139440 - WH pulled"
click at [23, 149] on input "Save" at bounding box center [29, 146] width 31 height 18
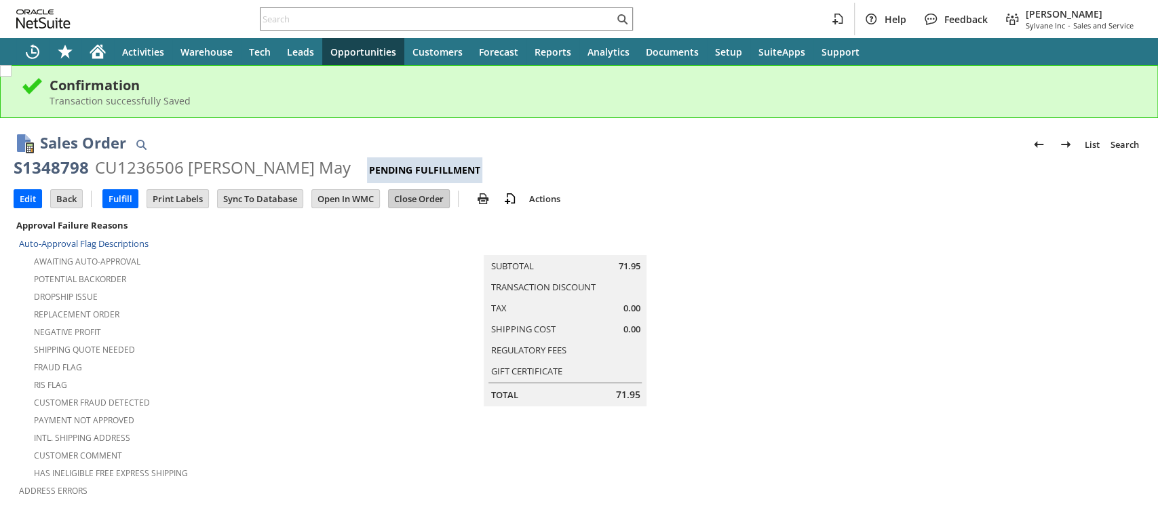
click at [423, 195] on input "Close Order" at bounding box center [419, 199] width 60 height 18
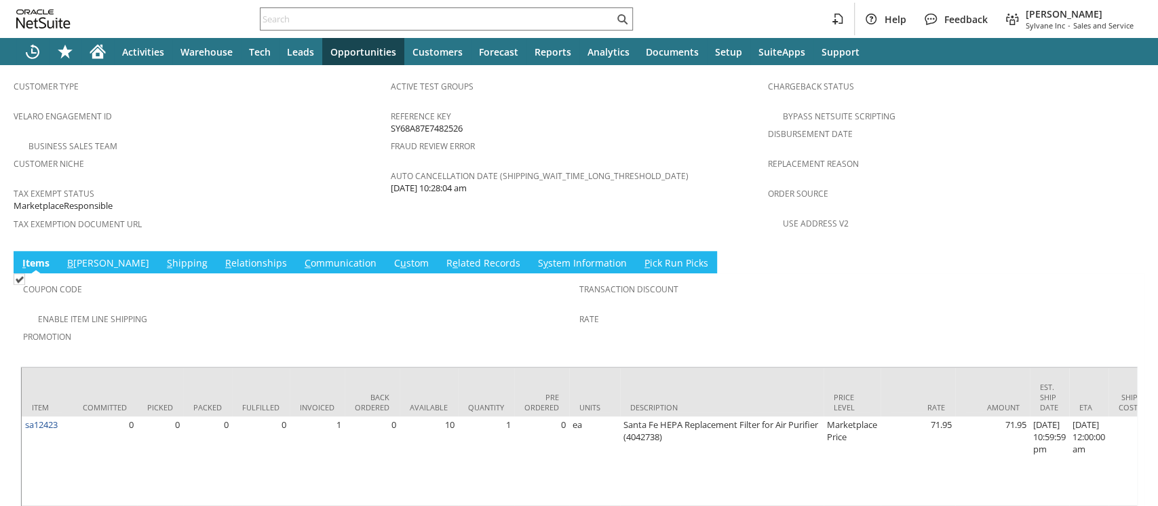
click at [443, 256] on link "R e lated Records" at bounding box center [483, 263] width 81 height 15
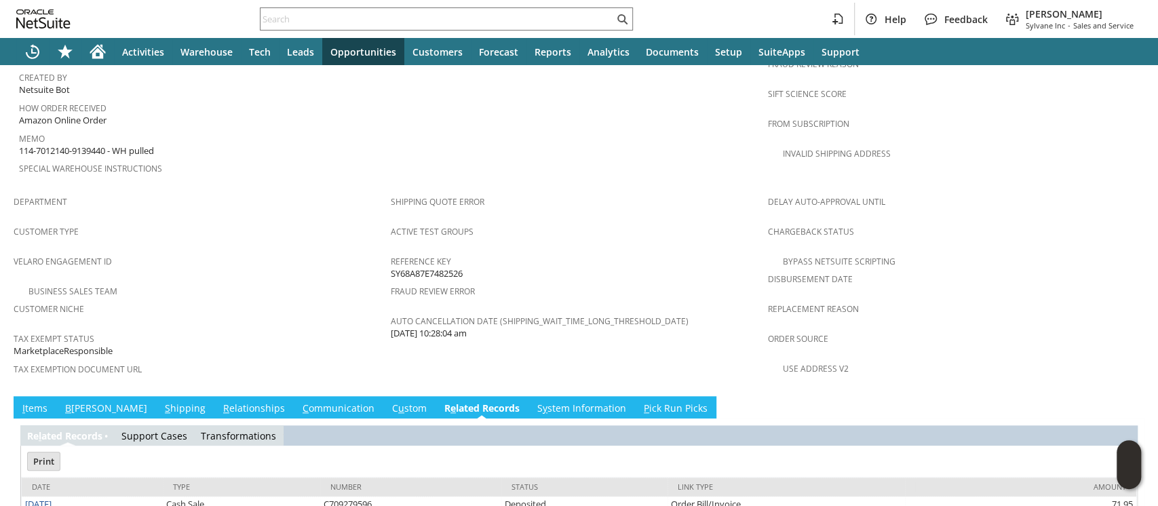
click at [389, 402] on link "C u stom" at bounding box center [409, 409] width 41 height 15
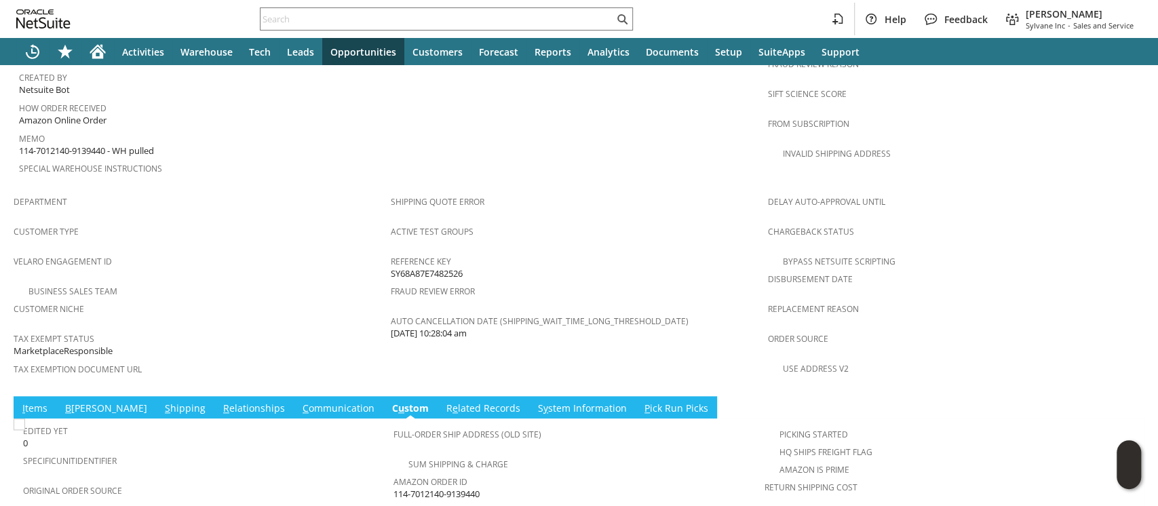
click at [98, 144] on span "114-7012140-9139440 - WH pulled" at bounding box center [86, 150] width 135 height 13
drag, startPoint x: 98, startPoint y: 100, endPoint x: 24, endPoint y: 106, distance: 73.5
click at [24, 144] on span "114-7012140-9139440 - WH pulled" at bounding box center [86, 150] width 135 height 13
copy span "114-7012140-9139440"
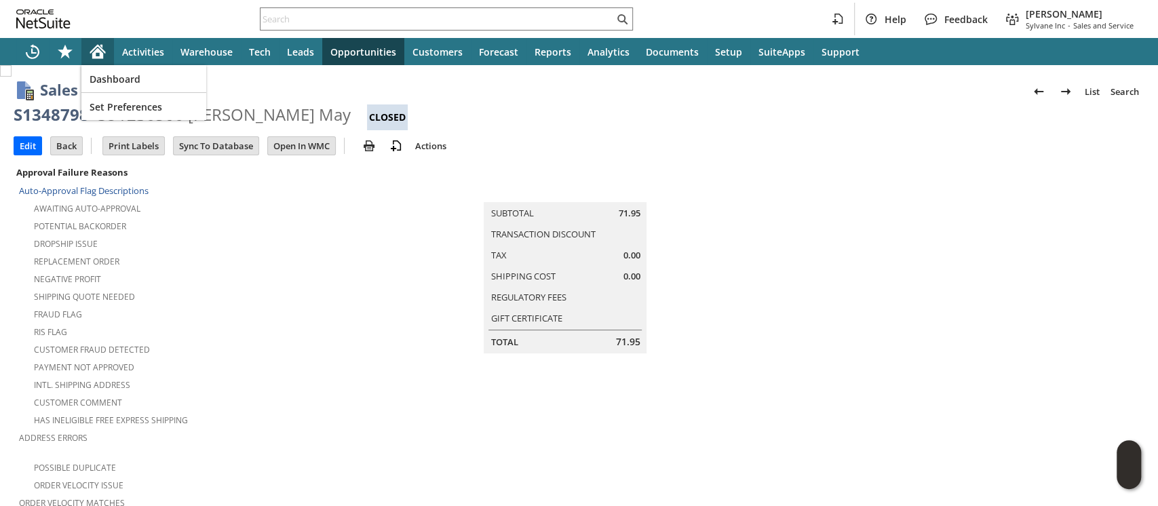
click at [104, 50] on icon "Home" at bounding box center [98, 51] width 16 height 16
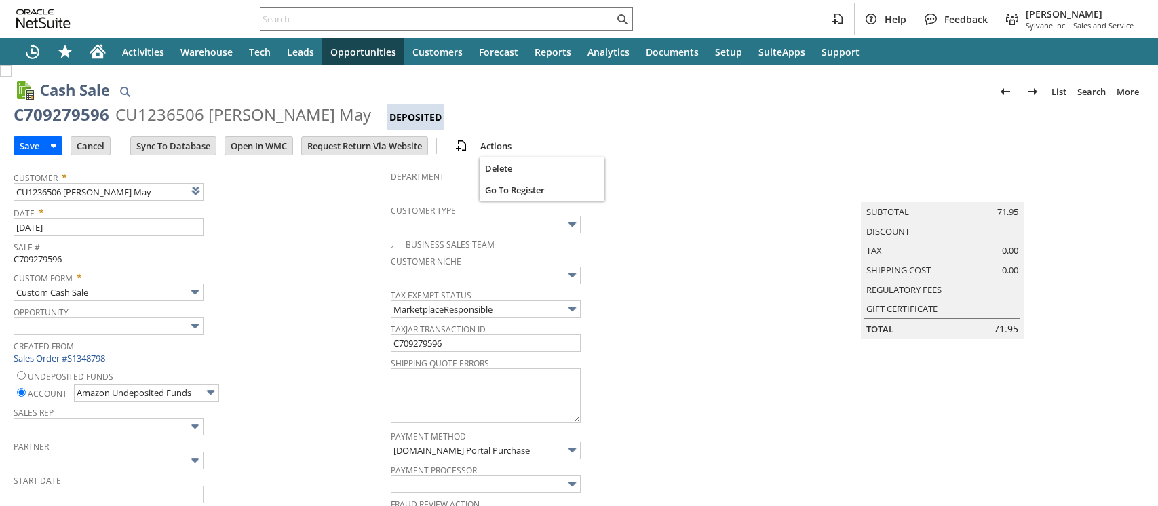
click at [499, 147] on link "Actions" at bounding box center [496, 146] width 42 height 12
click at [506, 165] on span "Delete" at bounding box center [542, 168] width 114 height 12
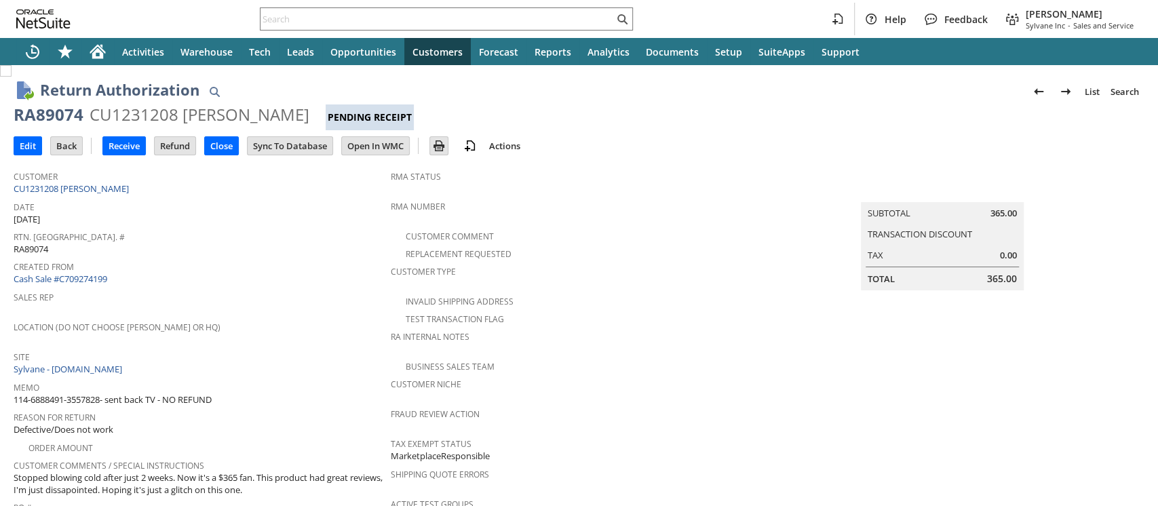
click at [164, 110] on div "CU1231208 [PERSON_NAME]" at bounding box center [200, 115] width 220 height 22
copy div "CU1231208"
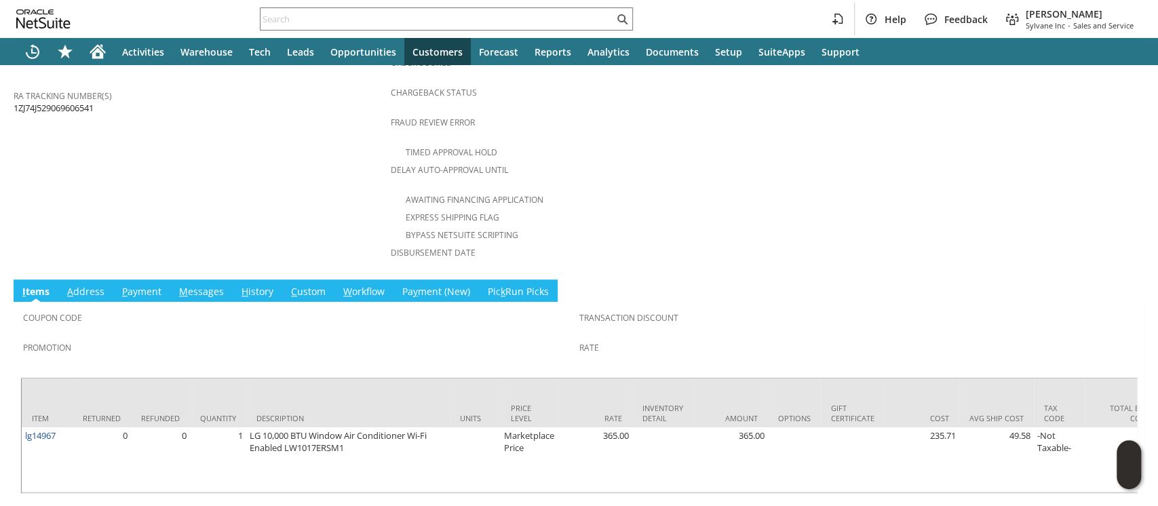
scroll to position [557, 0]
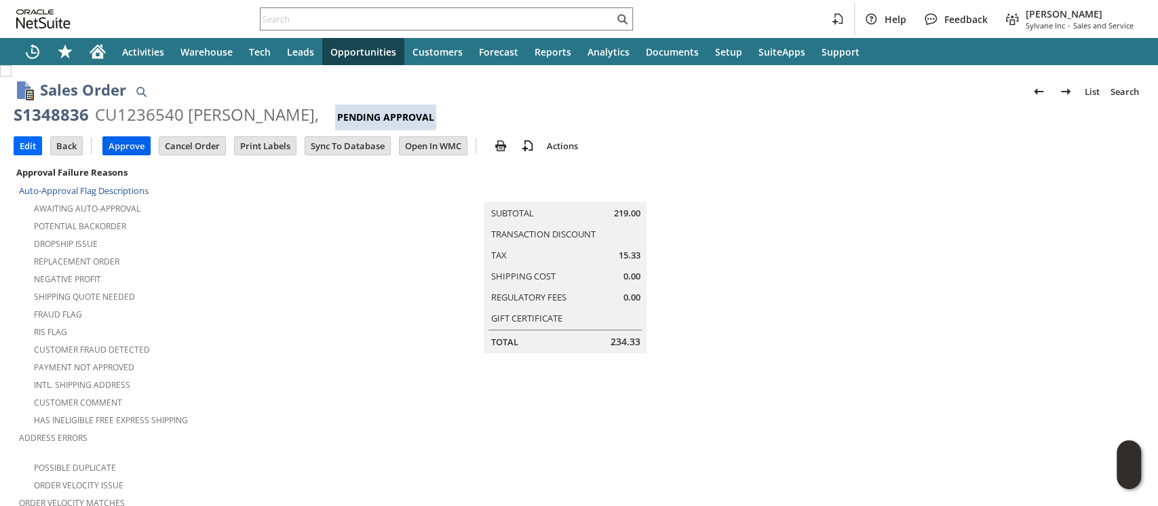
click at [131, 143] on input "Approve" at bounding box center [126, 146] width 47 height 18
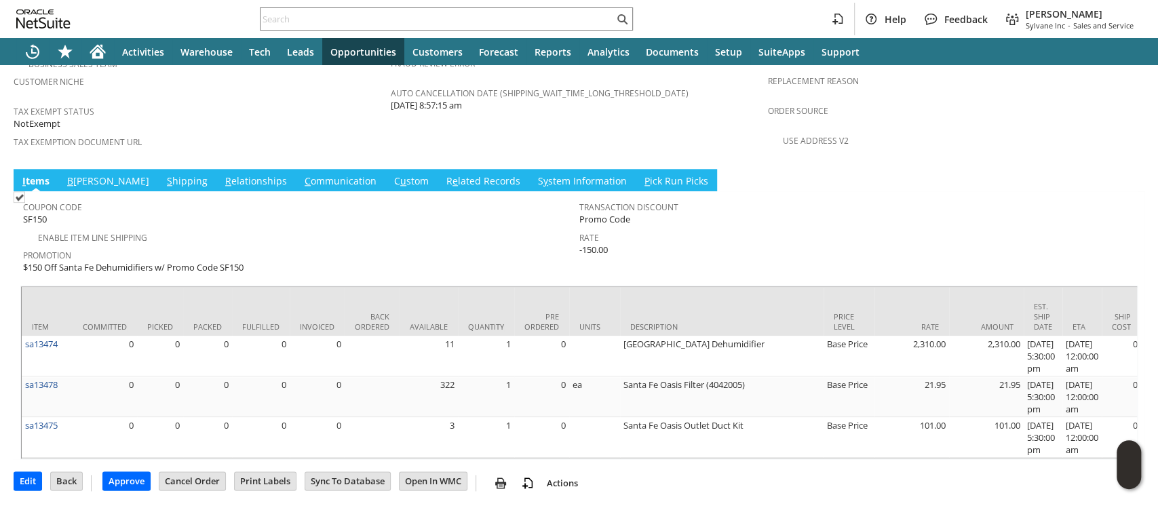
scroll to position [987, 0]
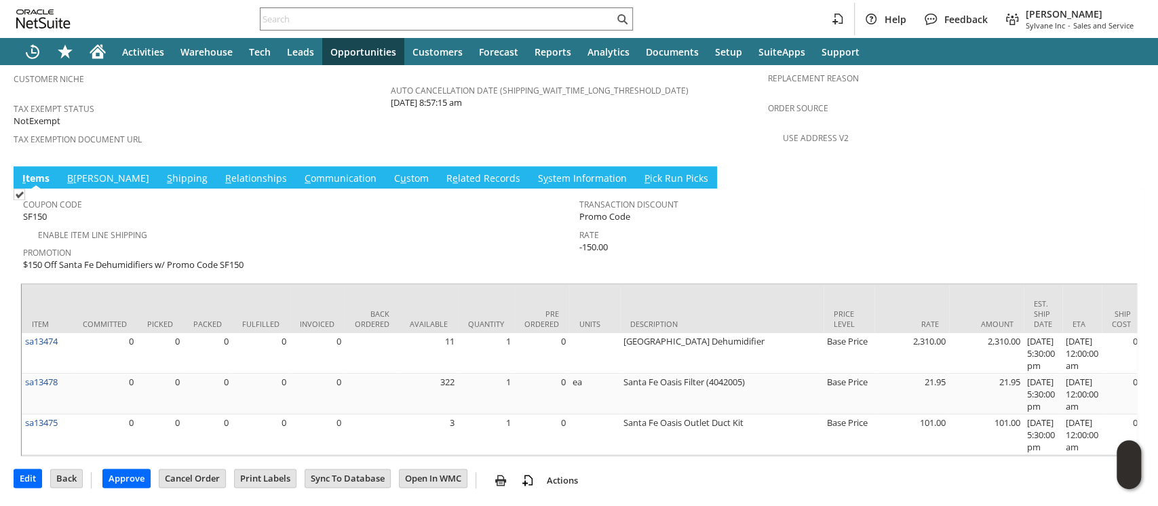
click at [163, 172] on link "S hipping" at bounding box center [186, 179] width 47 height 15
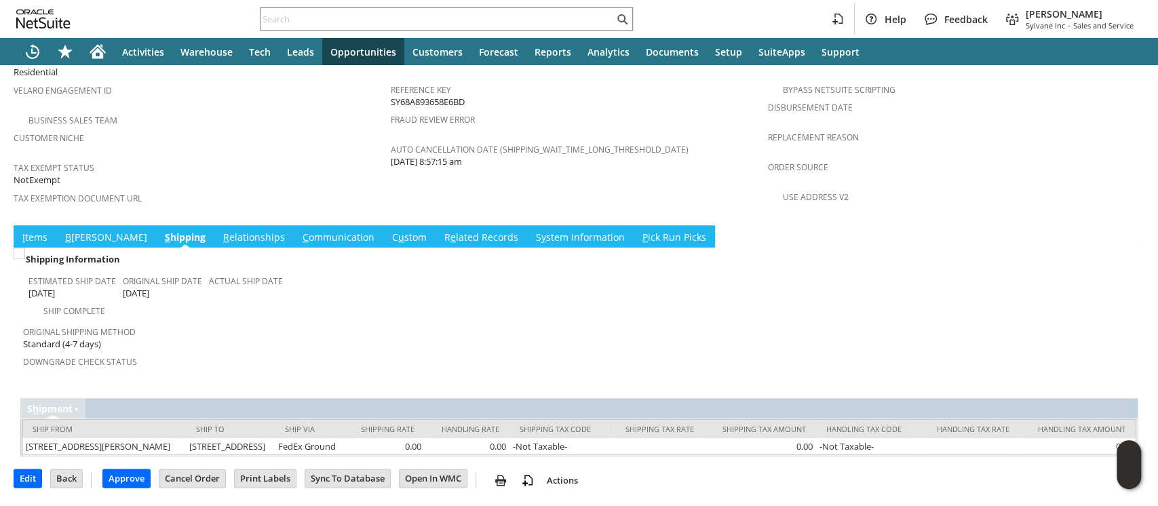
scroll to position [864, 0]
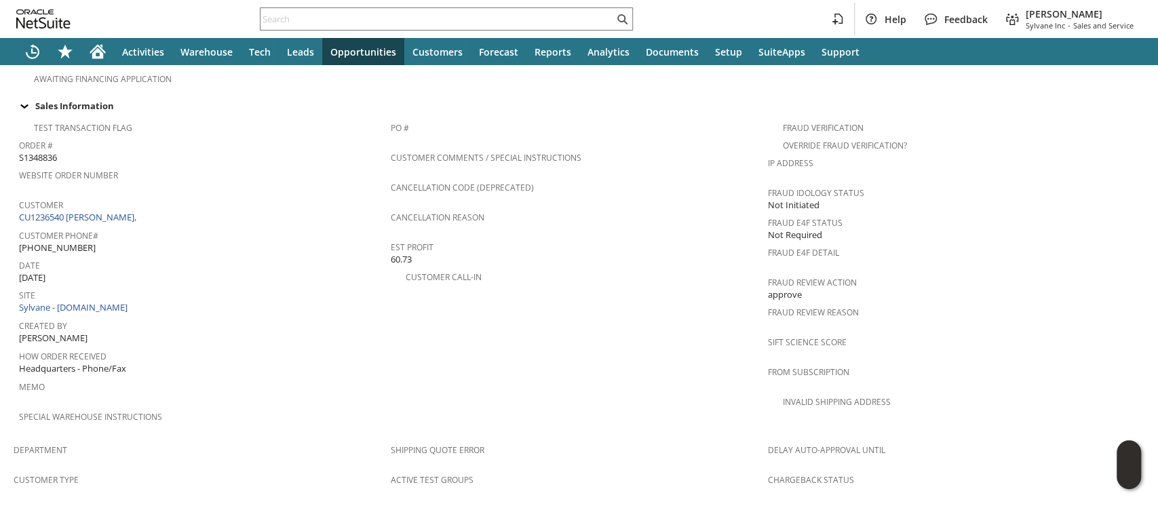
scroll to position [543, 0]
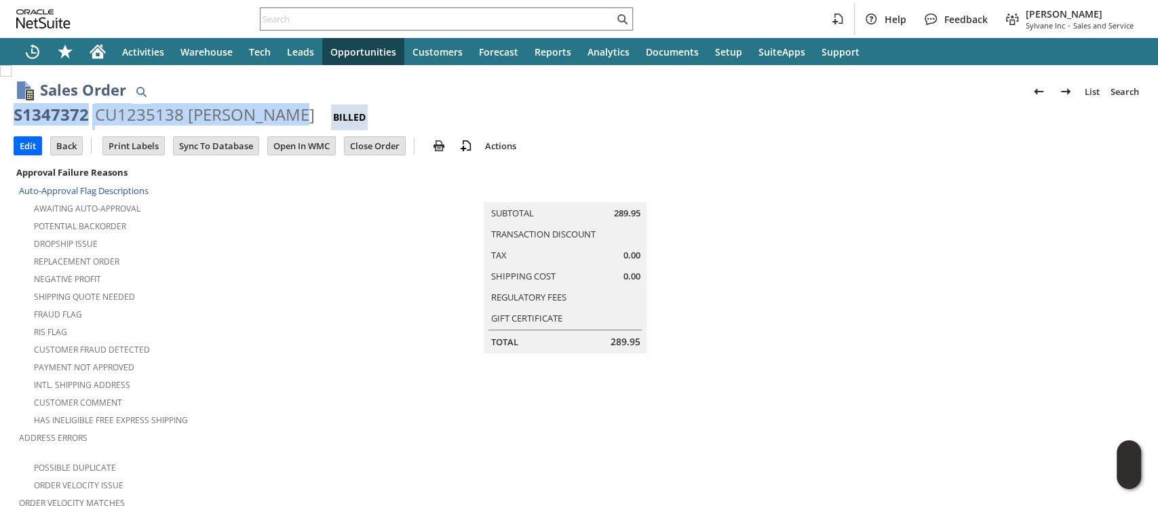
scroll to position [864, 0]
